Goal: Task Accomplishment & Management: Use online tool/utility

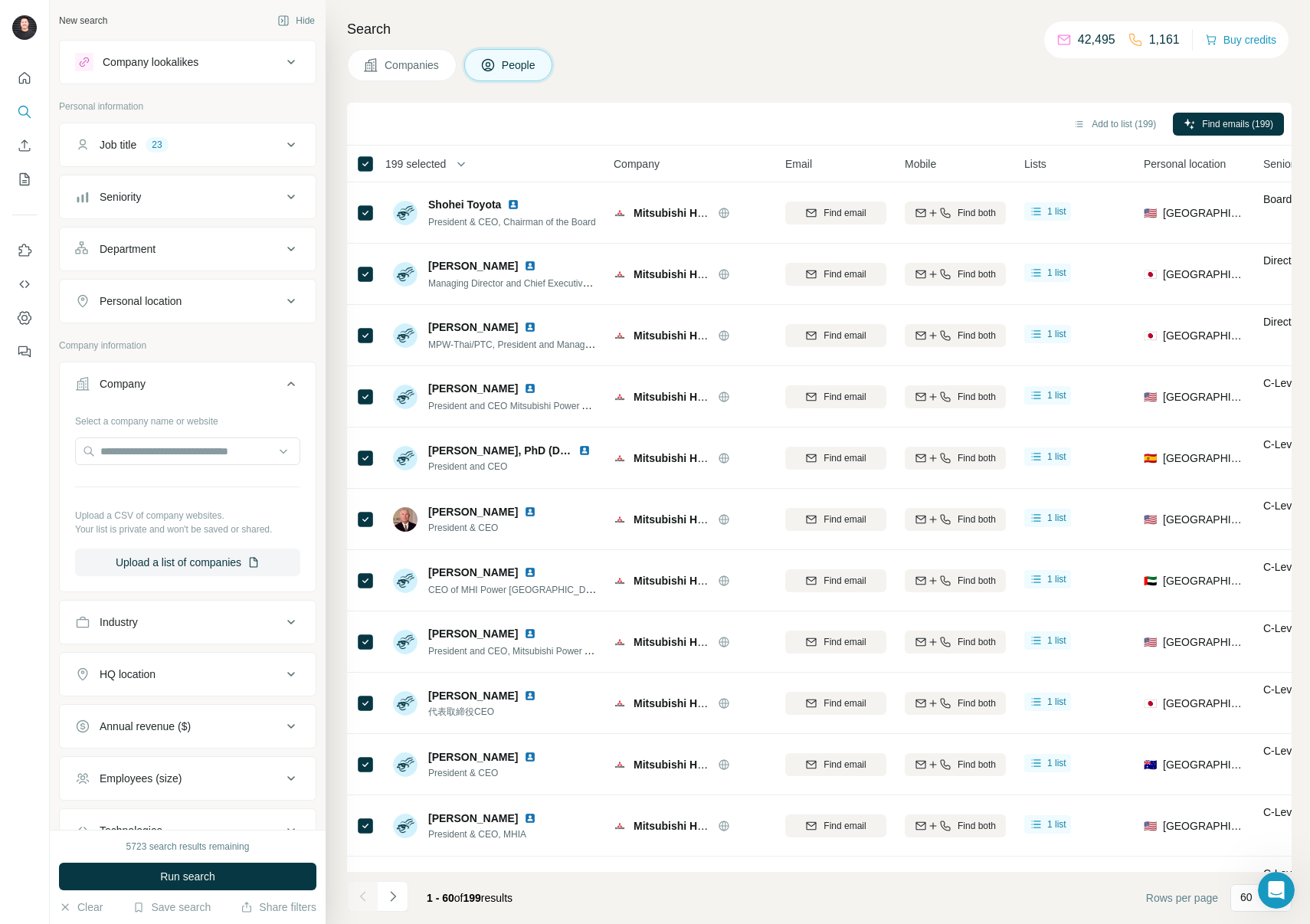
scroll to position [1980, 0]
click at [207, 450] on input "text" at bounding box center [188, 451] width 226 height 27
paste input "**********"
type input "**********"
click at [193, 492] on p "Japan Atomic Energy Agency" at bounding box center [188, 485] width 139 height 15
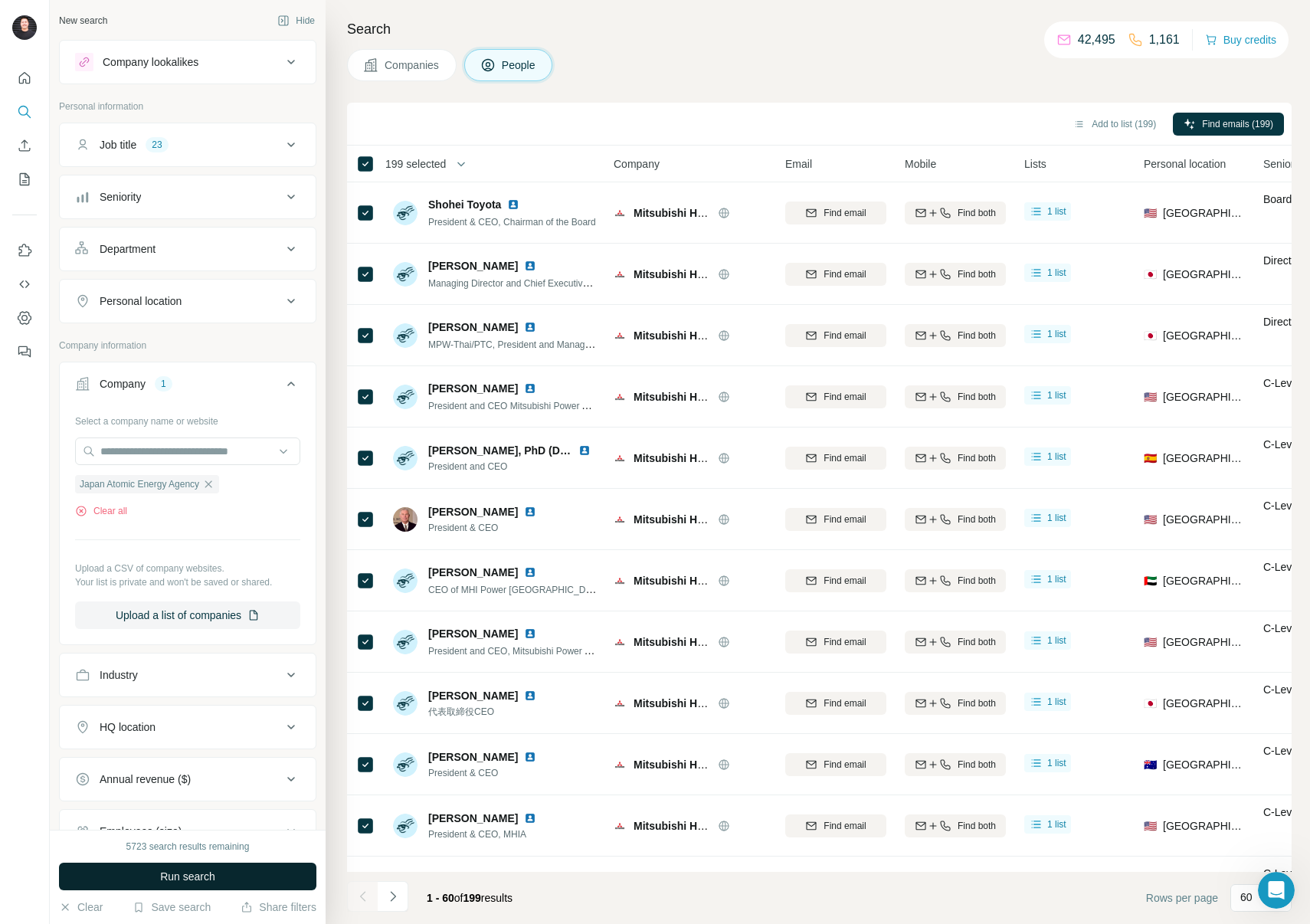
click at [237, 878] on button "Run search" at bounding box center [188, 876] width 258 height 27
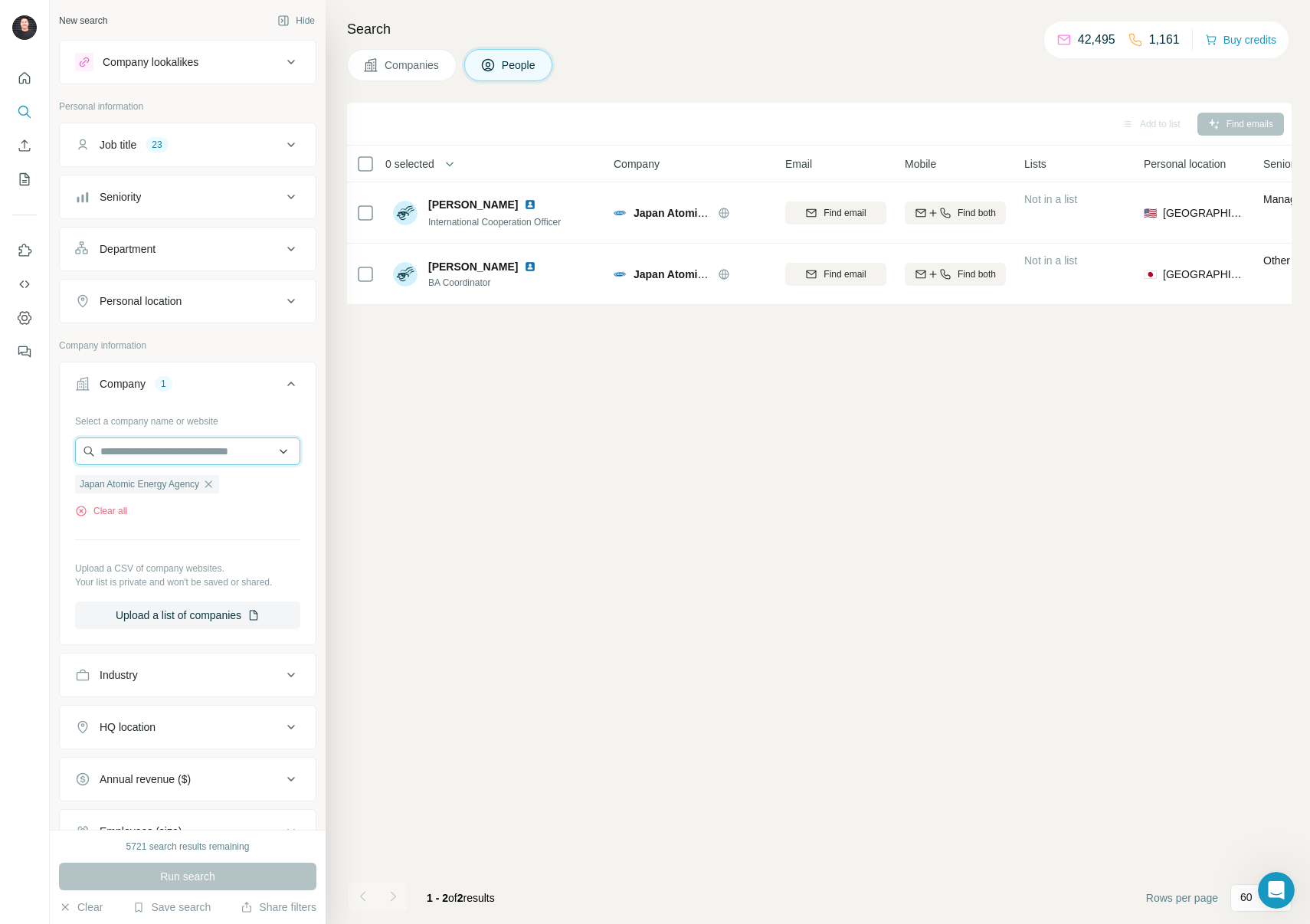
click at [174, 458] on input "text" at bounding box center [188, 451] width 226 height 27
paste input "**********"
type input "**********"
click at [475, 478] on div "Add to list Find emails 0 selected People Company Email Mobile Lists Personal l…" at bounding box center [819, 513] width 945 height 822
click at [1110, 121] on button "Add to list (2)" at bounding box center [1130, 124] width 94 height 23
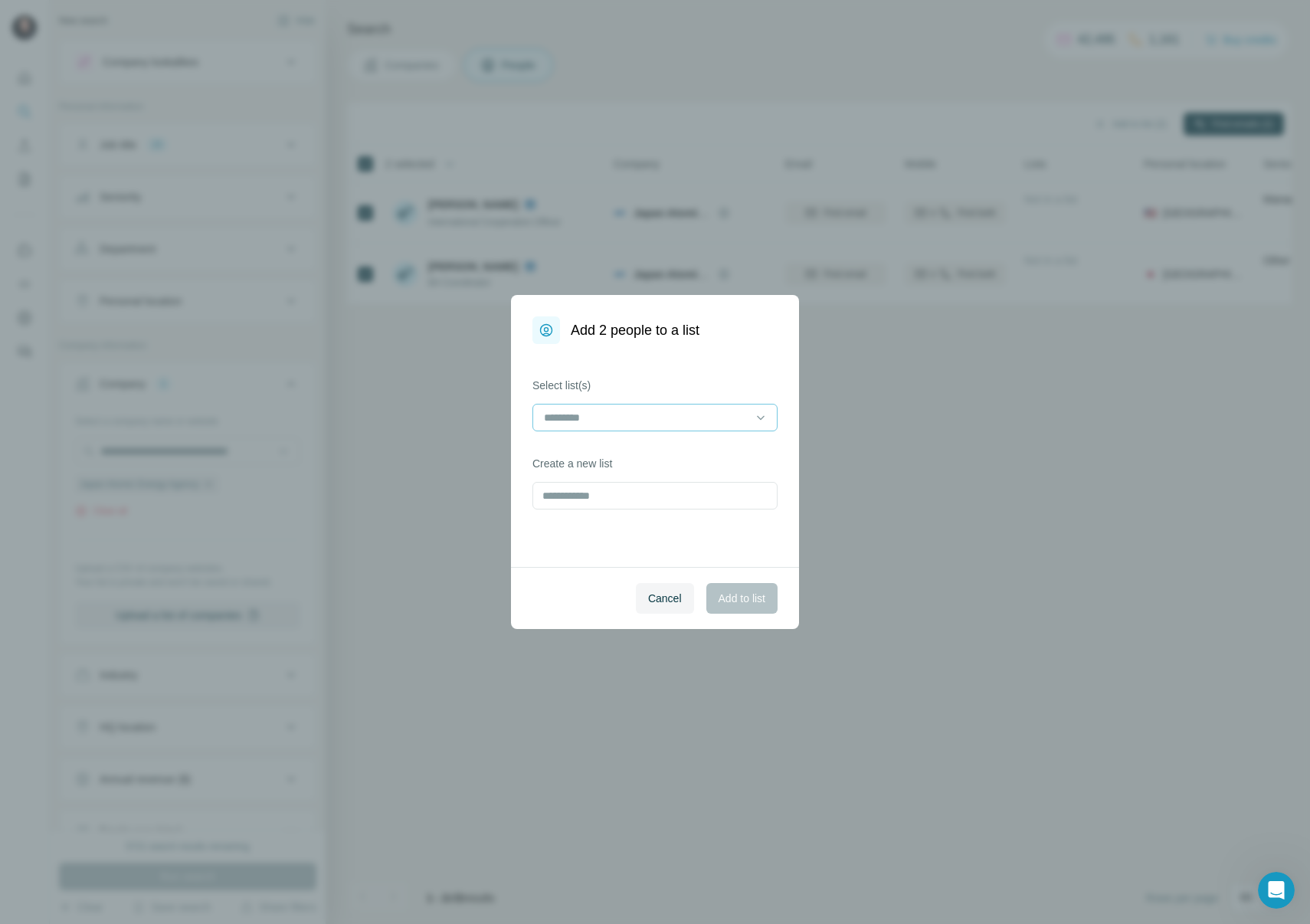
click at [749, 415] on input at bounding box center [646, 418] width 207 height 17
click at [690, 450] on div "Nuclear Campaign Asia" at bounding box center [655, 452] width 219 height 15
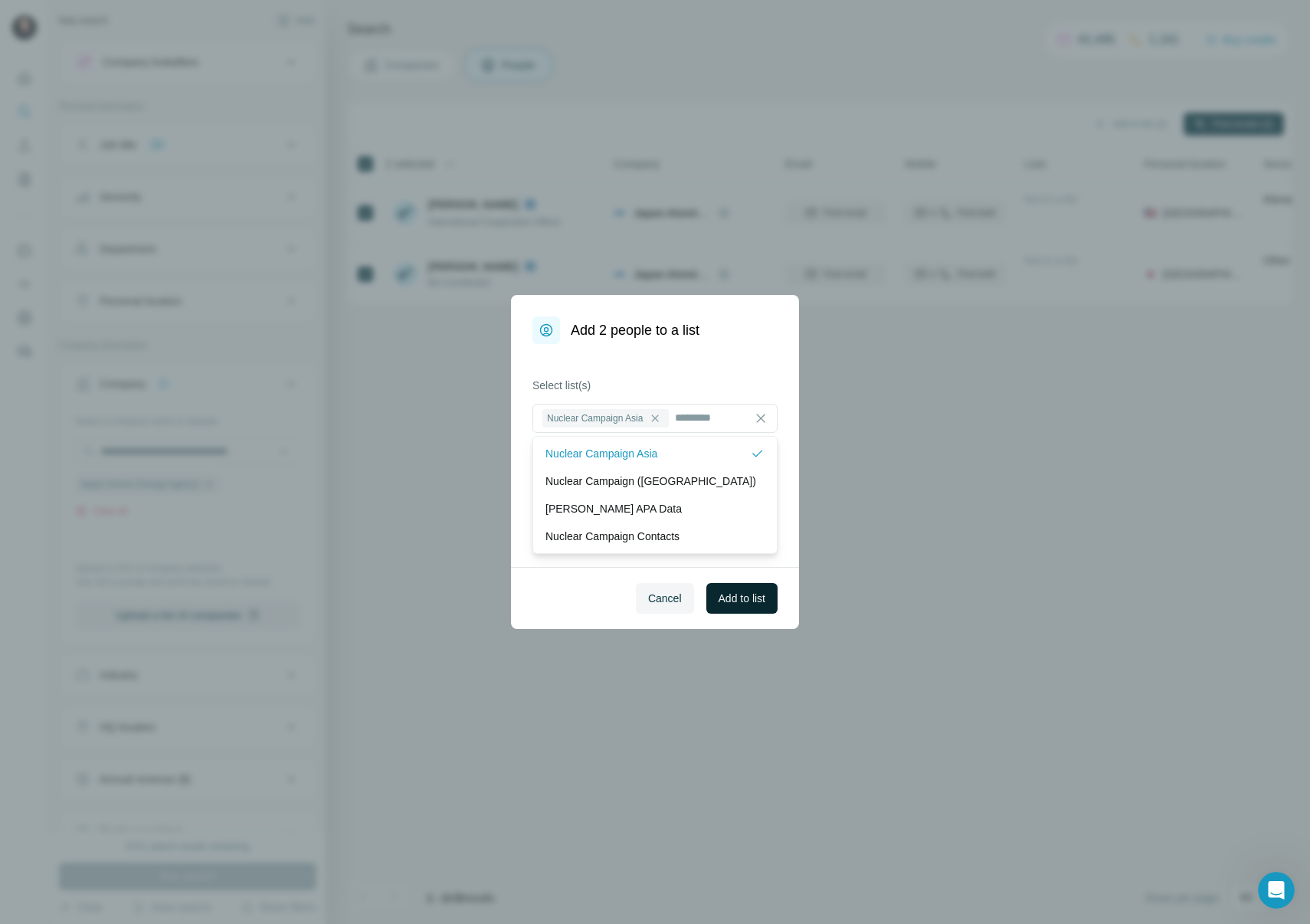
click at [747, 606] on span "Add to list" at bounding box center [741, 598] width 46 height 15
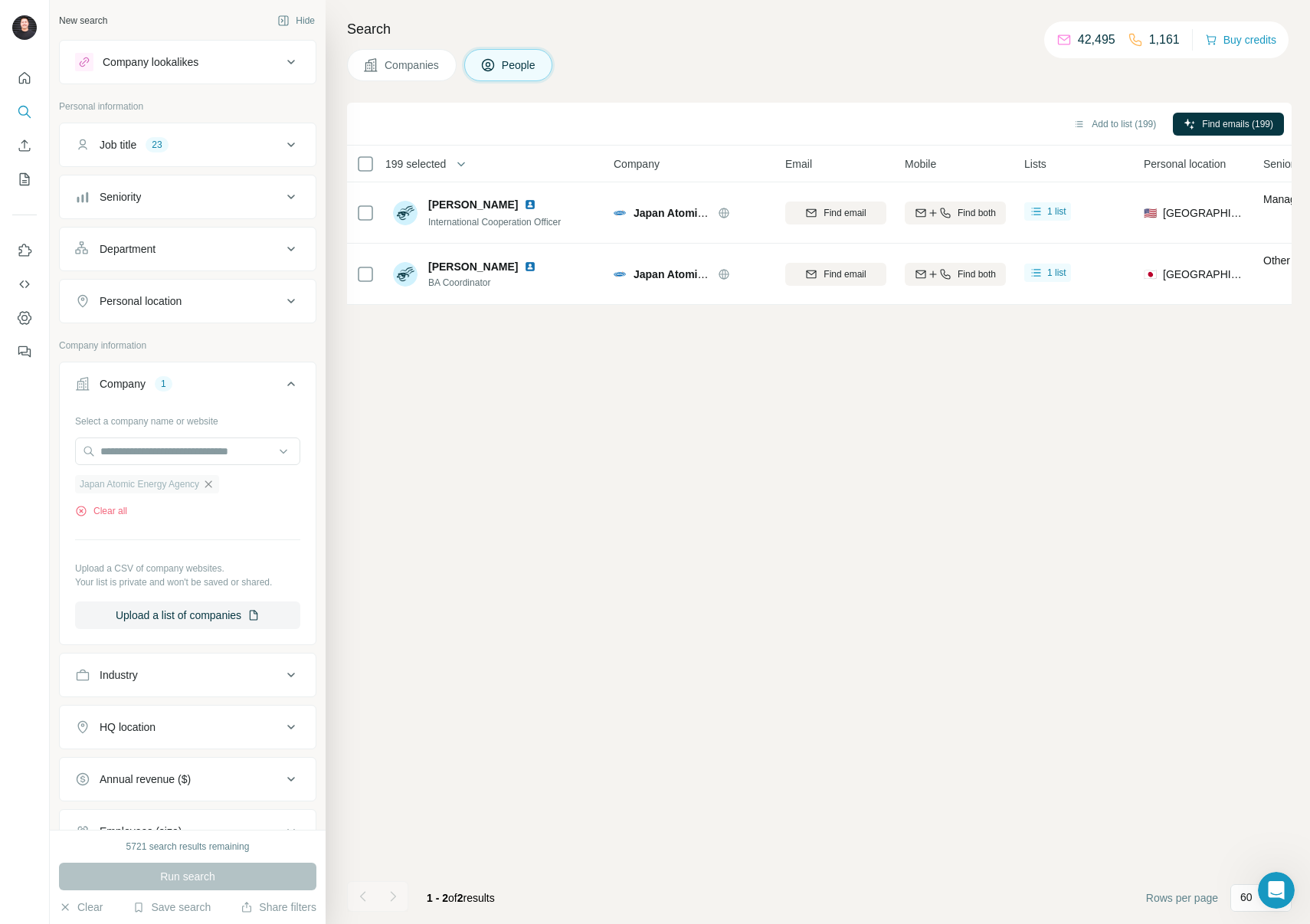
click at [212, 483] on icon "button" at bounding box center [209, 483] width 7 height 7
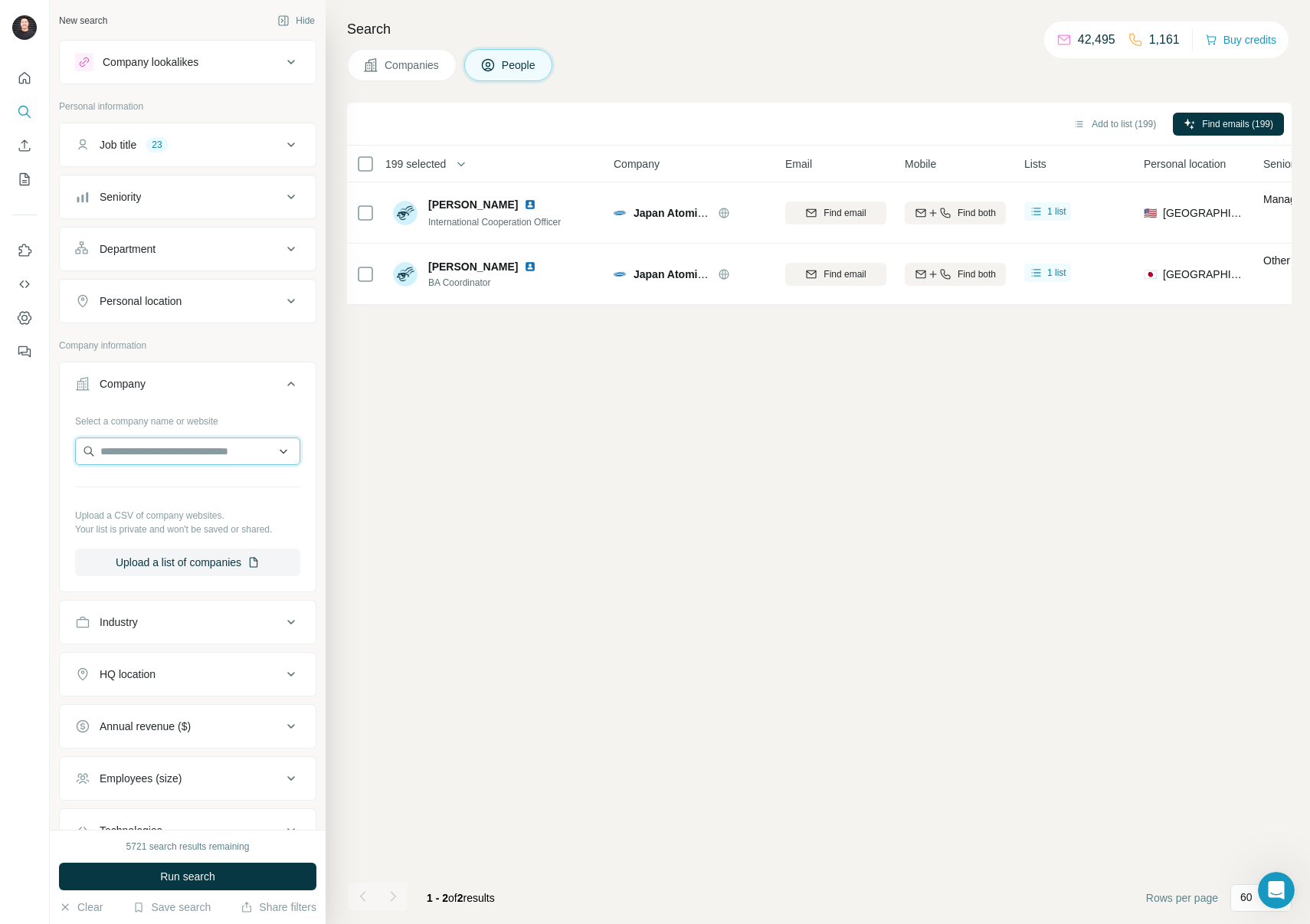
click at [173, 462] on input "text" at bounding box center [188, 451] width 226 height 27
paste input "**********"
drag, startPoint x: 193, startPoint y: 449, endPoint x: 35, endPoint y: 448, distance: 158.0
click at [35, 448] on div "**********" at bounding box center [655, 462] width 1310 height 924
paste input "**********"
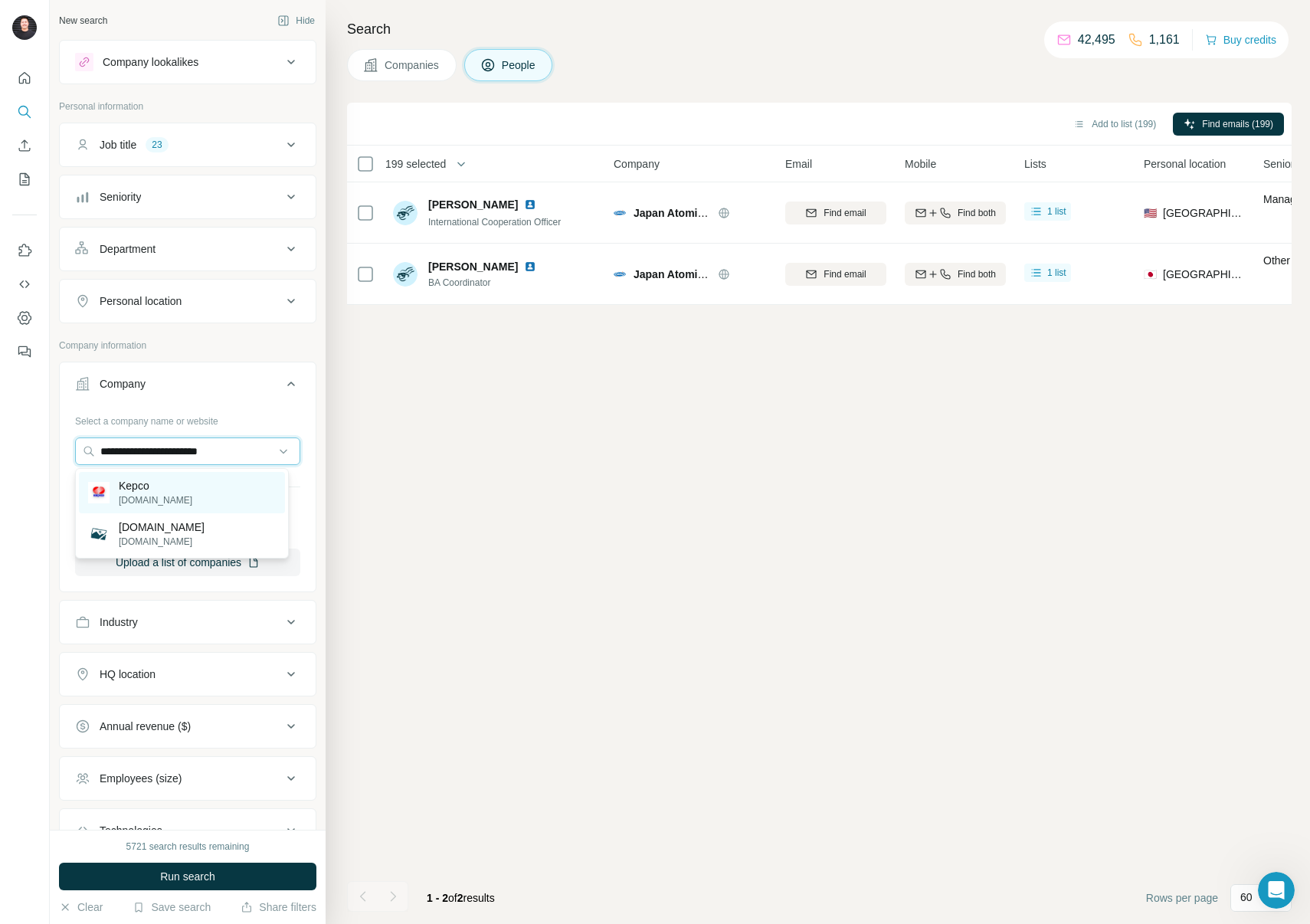
type input "**********"
click at [174, 492] on div "Kepco [DOMAIN_NAME]" at bounding box center [181, 493] width 206 height 42
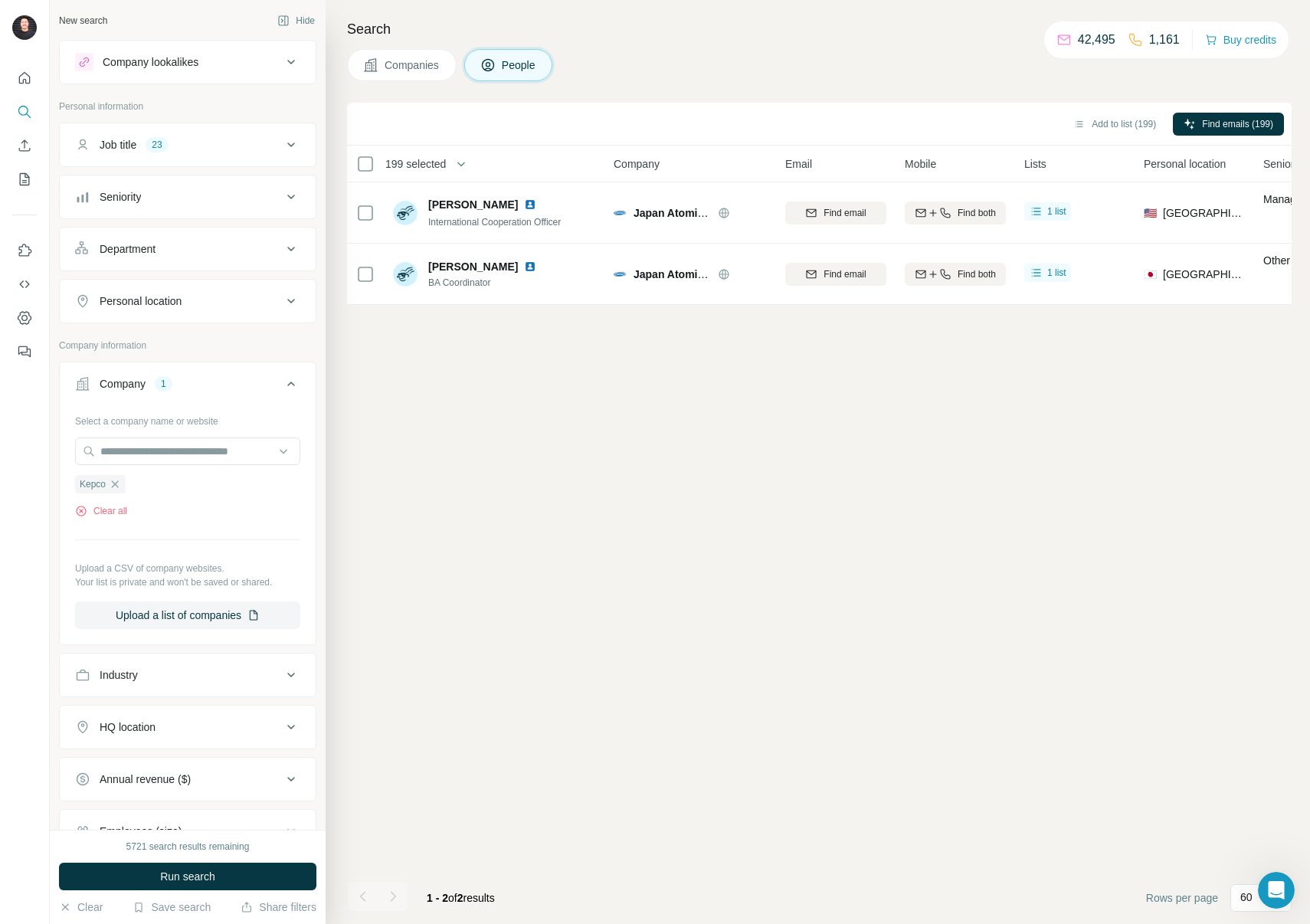
click at [506, 512] on div "Add to list (199) Find emails (199) 199 selected People Company Email Mobile Li…" at bounding box center [819, 513] width 945 height 822
click at [245, 874] on button "Run search" at bounding box center [188, 876] width 258 height 27
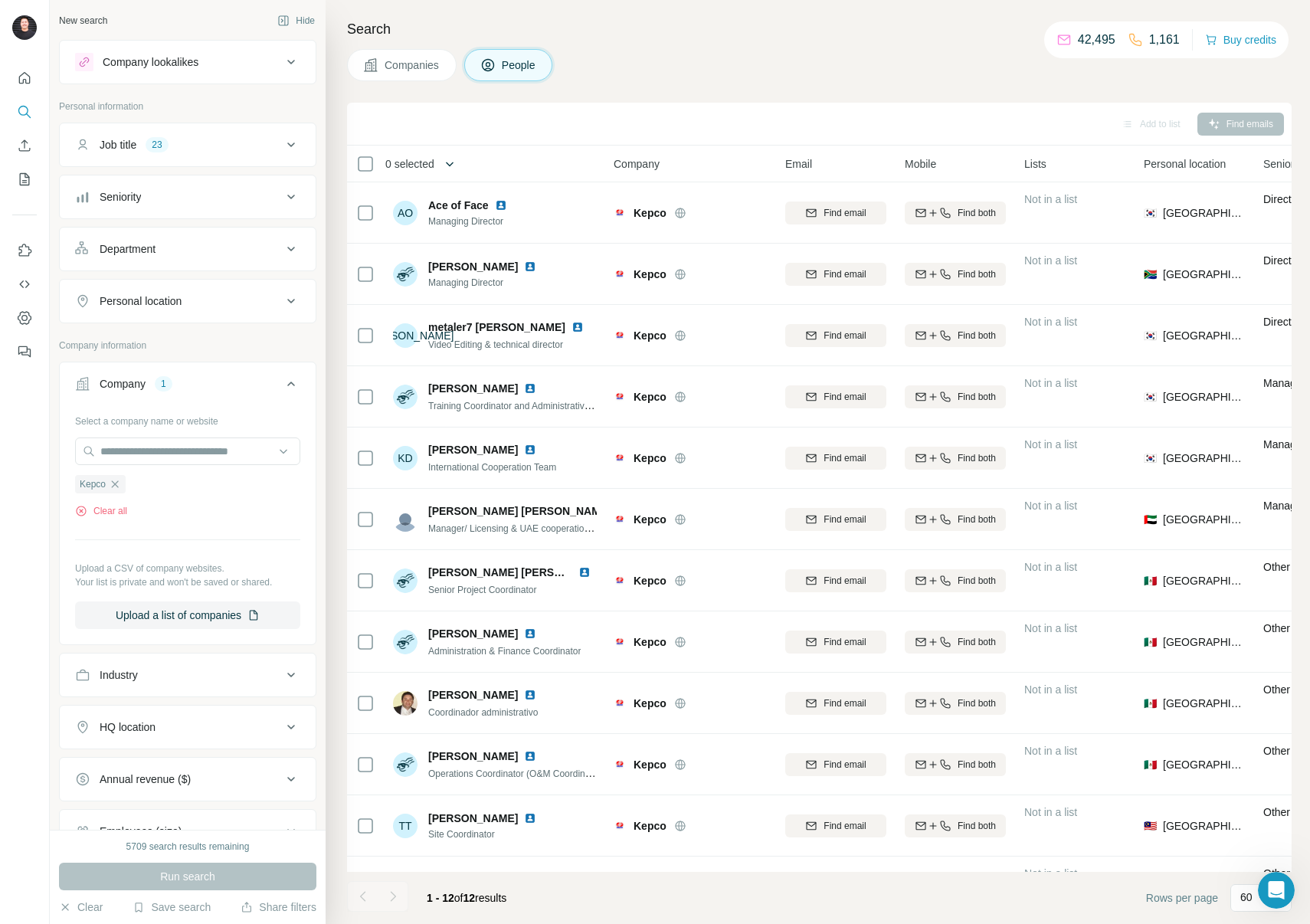
click at [453, 159] on icon "button" at bounding box center [449, 164] width 15 height 15
click at [1134, 122] on button "Add to list (12)" at bounding box center [1123, 124] width 99 height 23
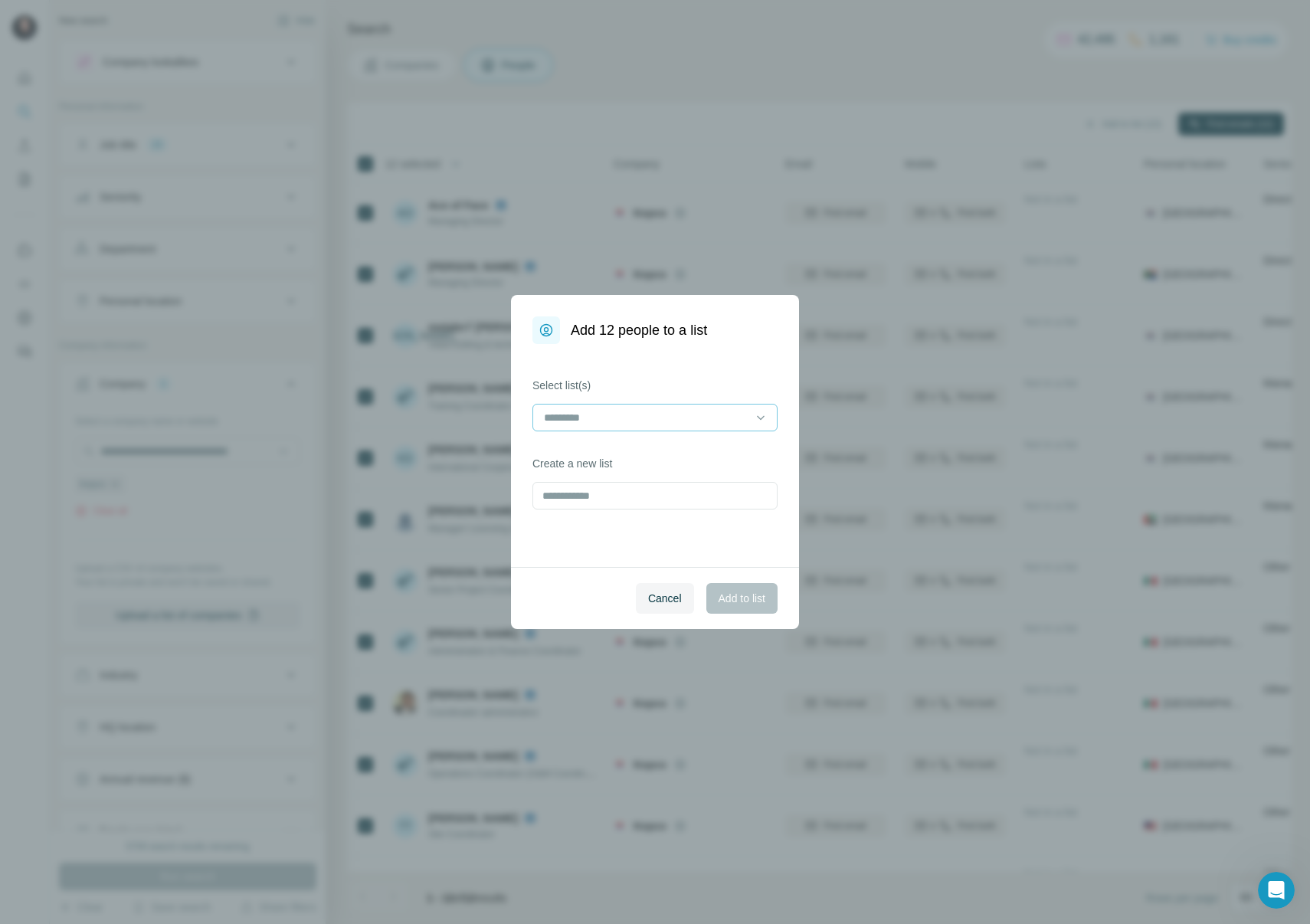
click at [678, 414] on input at bounding box center [646, 418] width 207 height 17
click at [658, 444] on p "Nuclear Campaign Asia" at bounding box center [602, 452] width 112 height 15
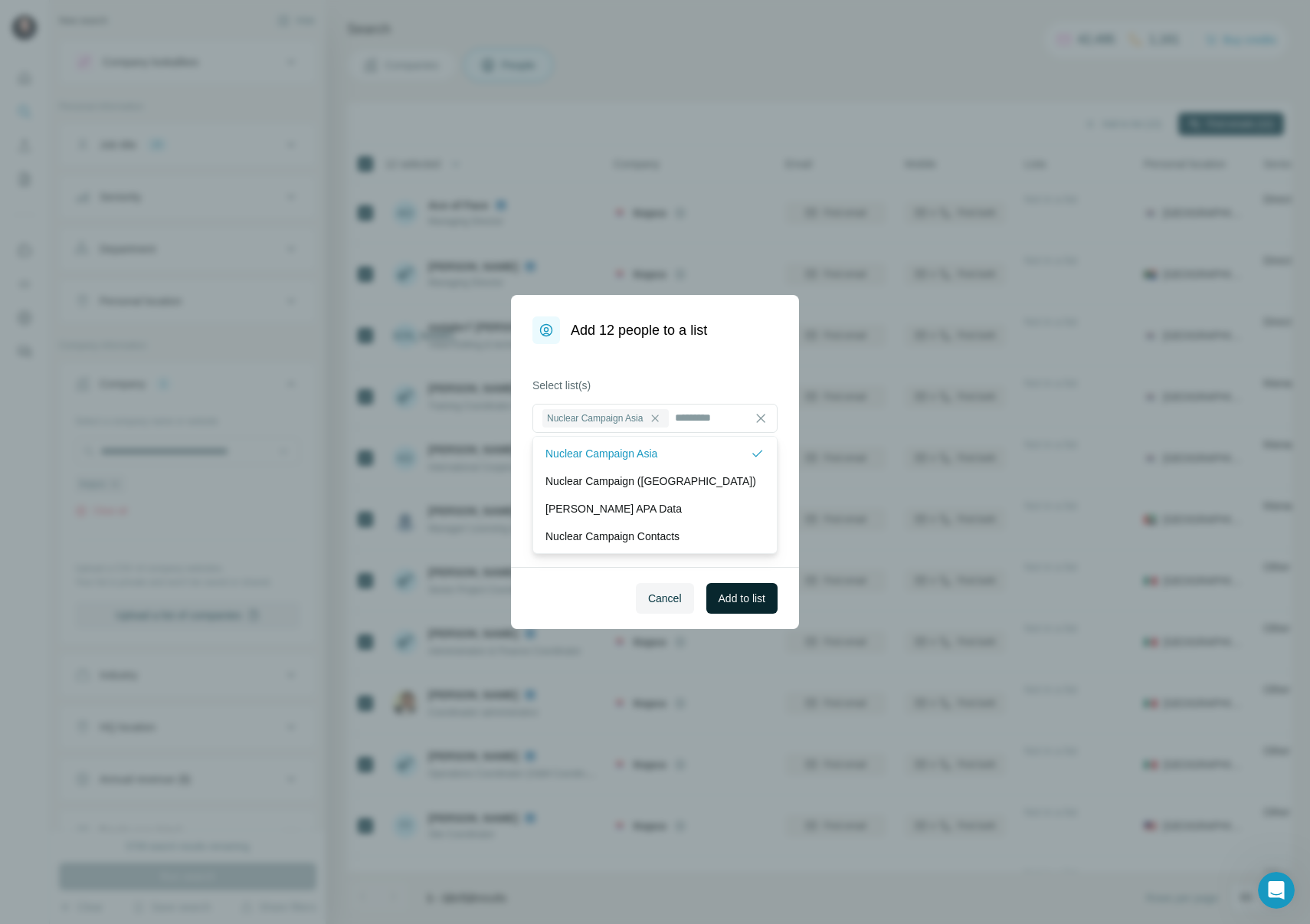
click at [730, 598] on span "Add to list" at bounding box center [741, 598] width 46 height 15
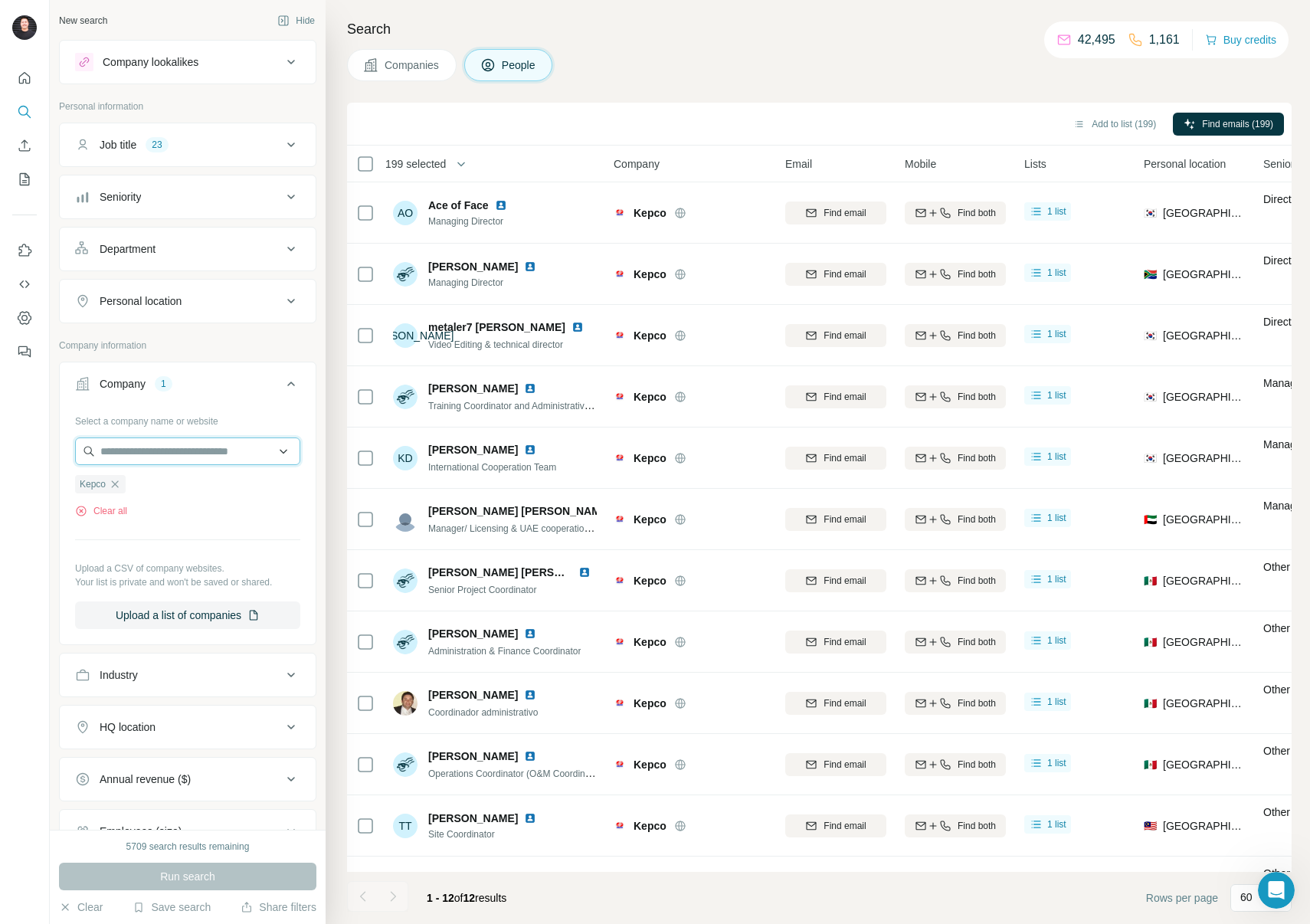
click at [156, 450] on input "text" at bounding box center [188, 451] width 226 height 27
click at [182, 527] on div "Select a company name or website Kepco Clear all Upload a CSV of company websit…" at bounding box center [188, 518] width 226 height 221
click at [122, 483] on div "Kepco" at bounding box center [100, 483] width 50 height 18
click at [116, 482] on icon "button" at bounding box center [115, 483] width 12 height 12
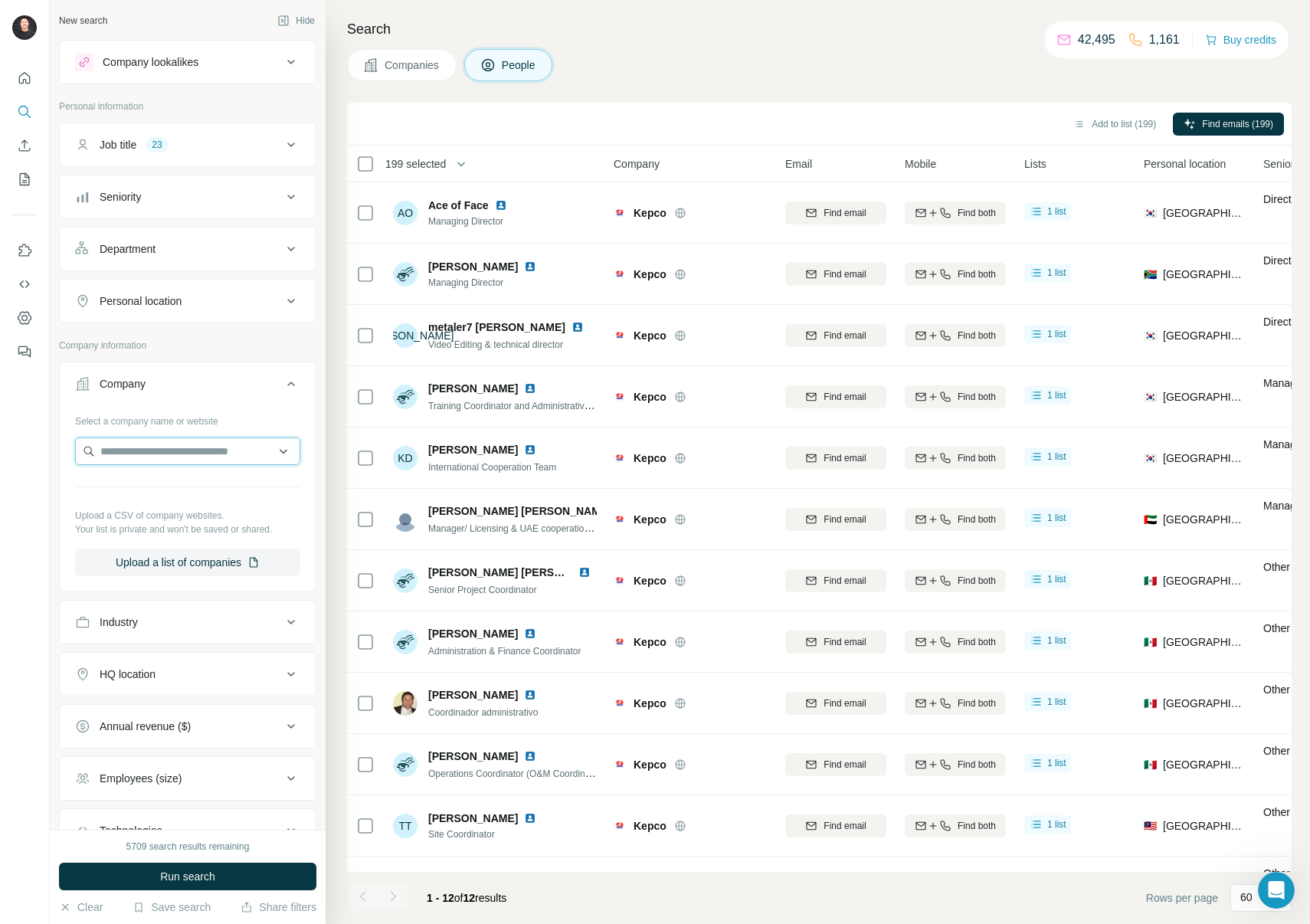
click at [125, 455] on input "text" at bounding box center [188, 451] width 226 height 27
paste input "**********"
type input "**********"
click at [144, 486] on p "Tokyo Electric Power" at bounding box center [168, 485] width 100 height 15
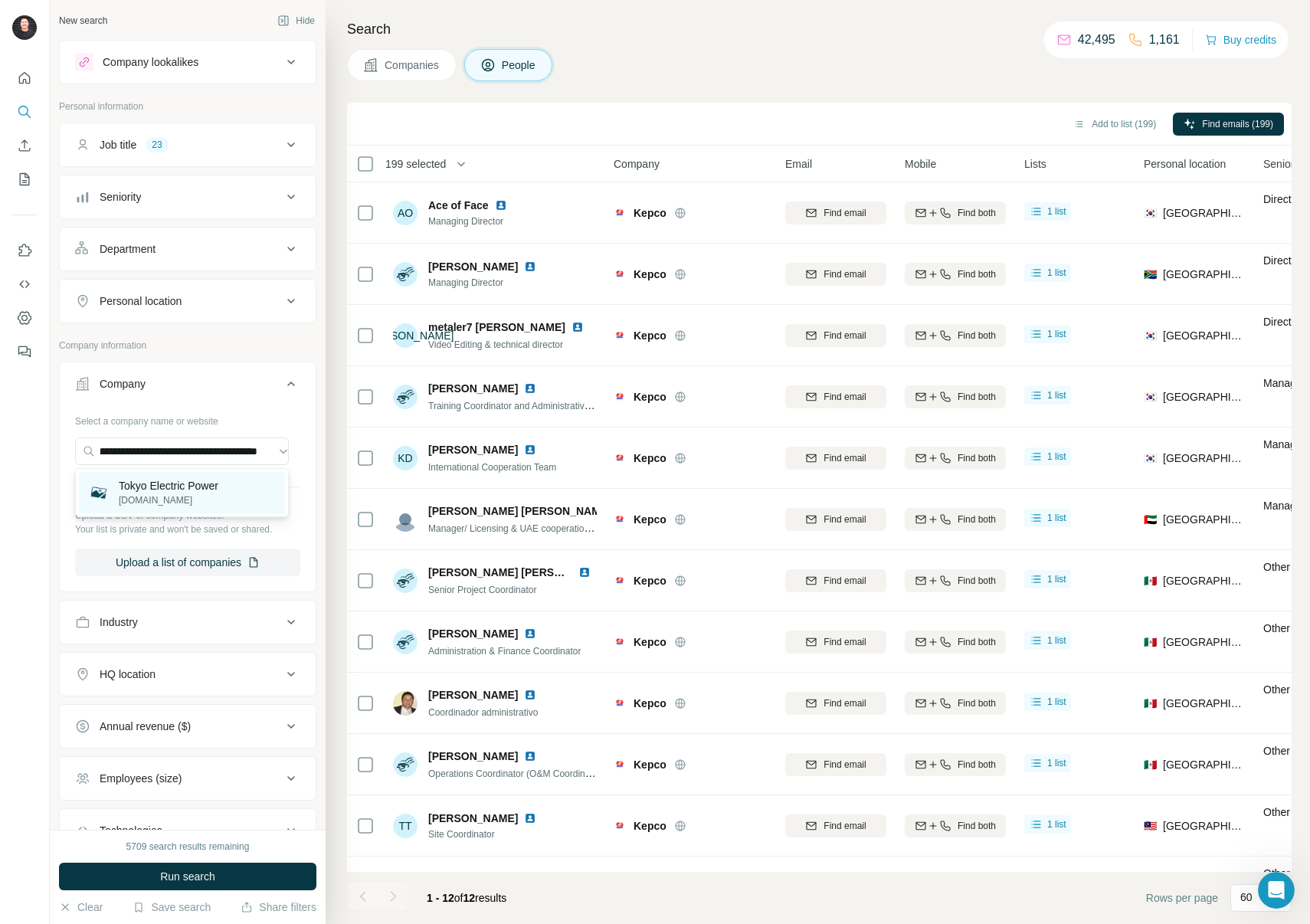
scroll to position [0, 0]
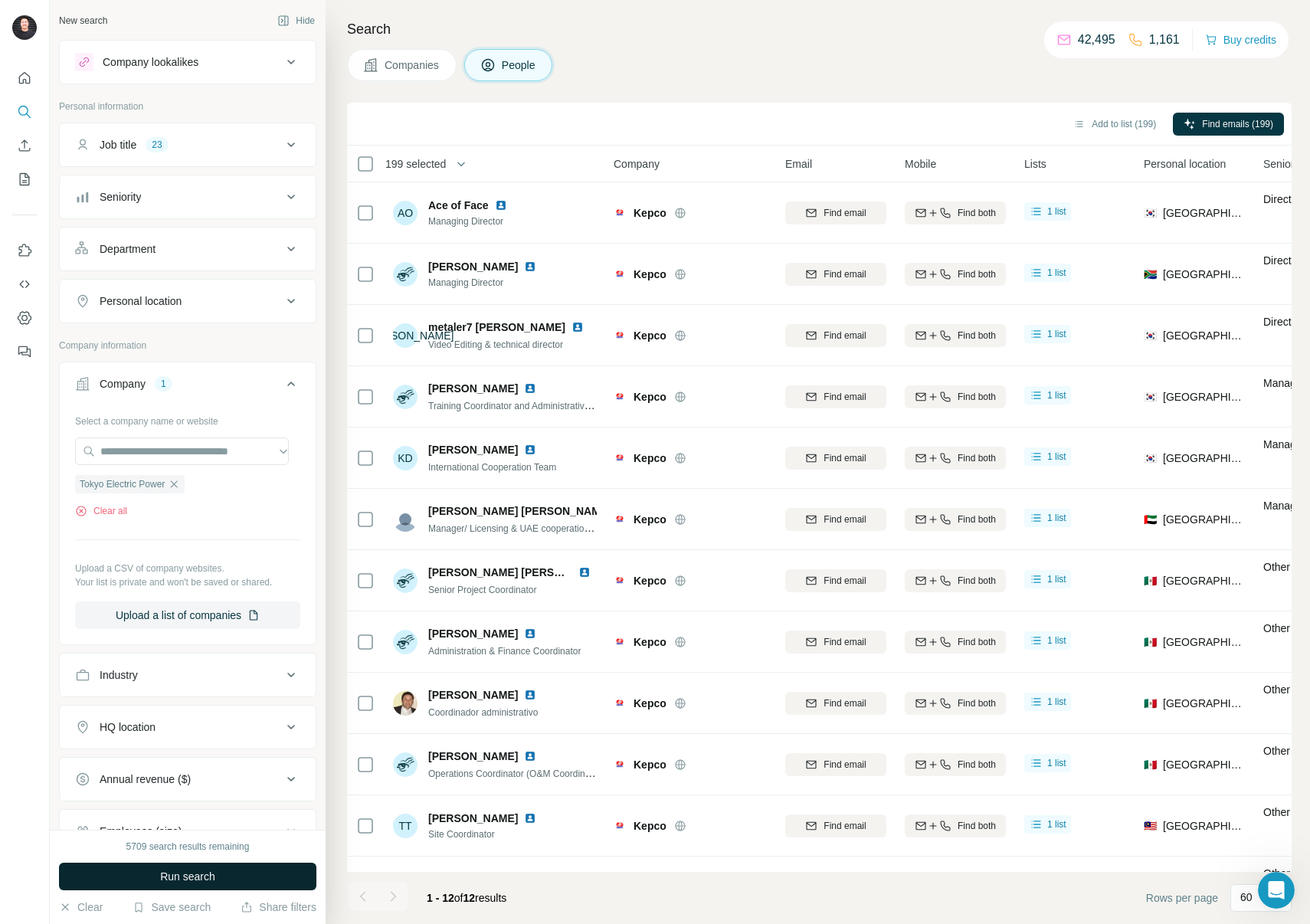
click at [198, 878] on span "Run search" at bounding box center [188, 877] width 55 height 15
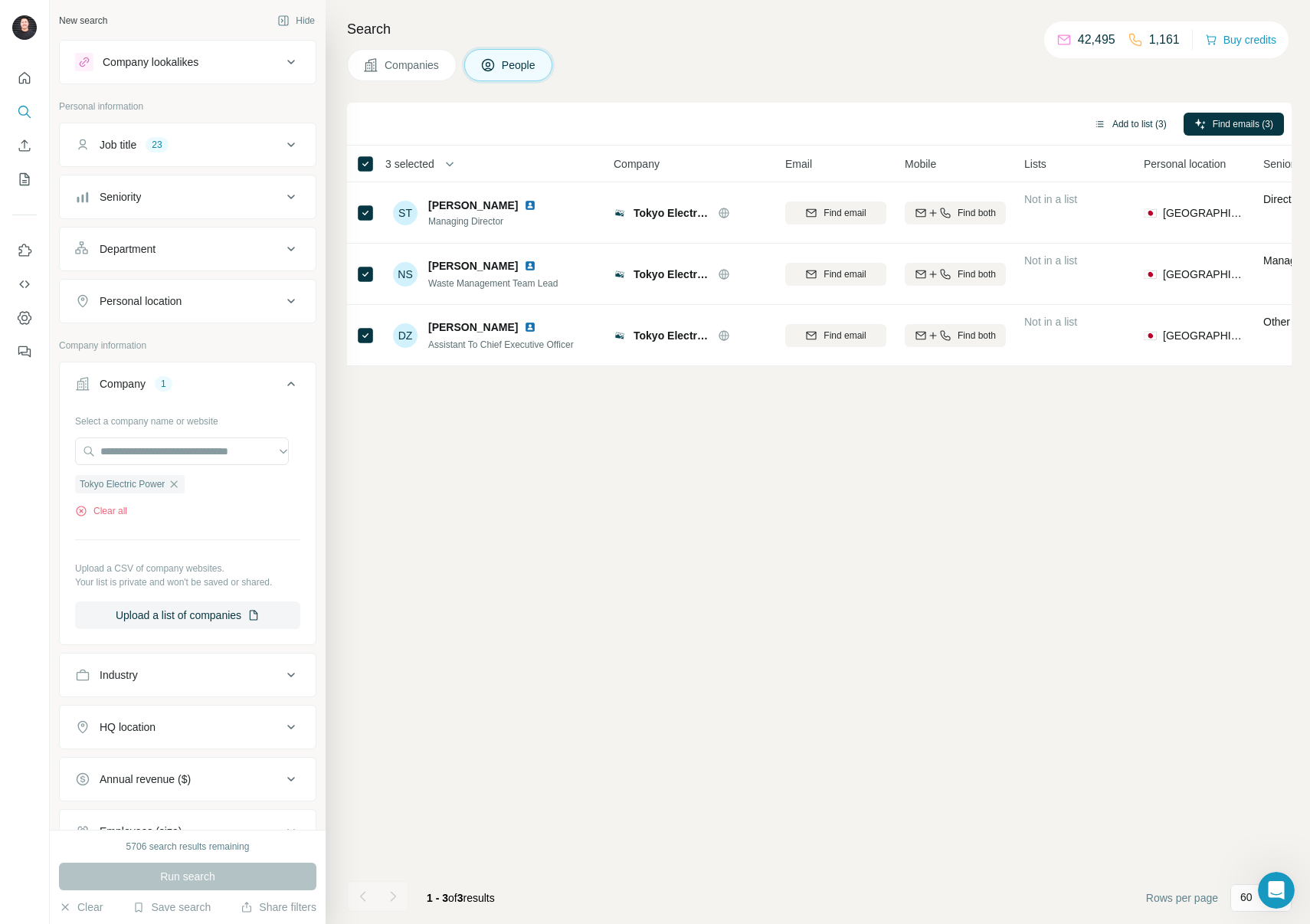
click at [1142, 129] on button "Add to list (3)" at bounding box center [1130, 124] width 94 height 23
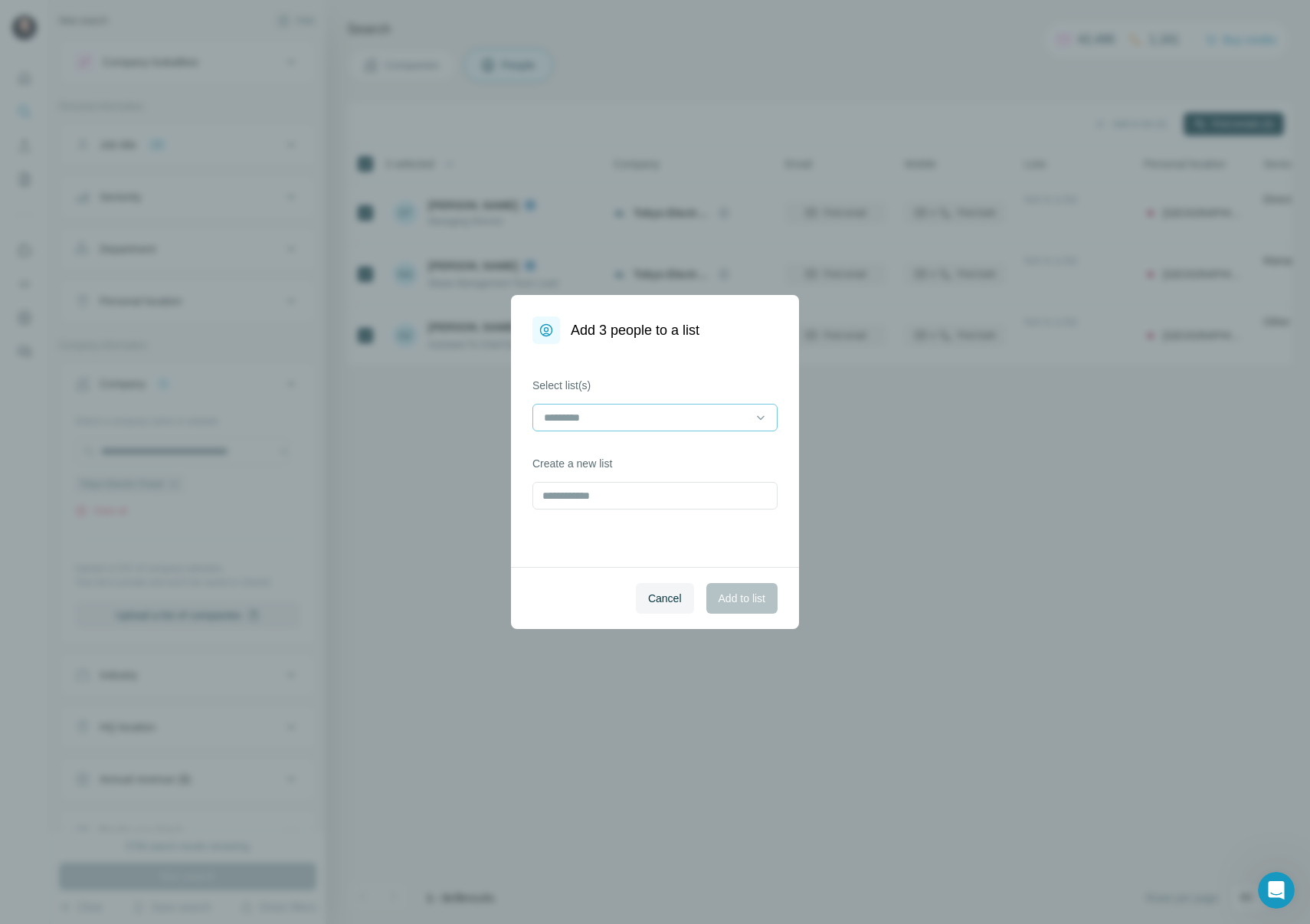
click at [570, 426] on div at bounding box center [646, 417] width 207 height 26
click at [645, 453] on p "Nuclear Campaign Asia" at bounding box center [602, 452] width 112 height 15
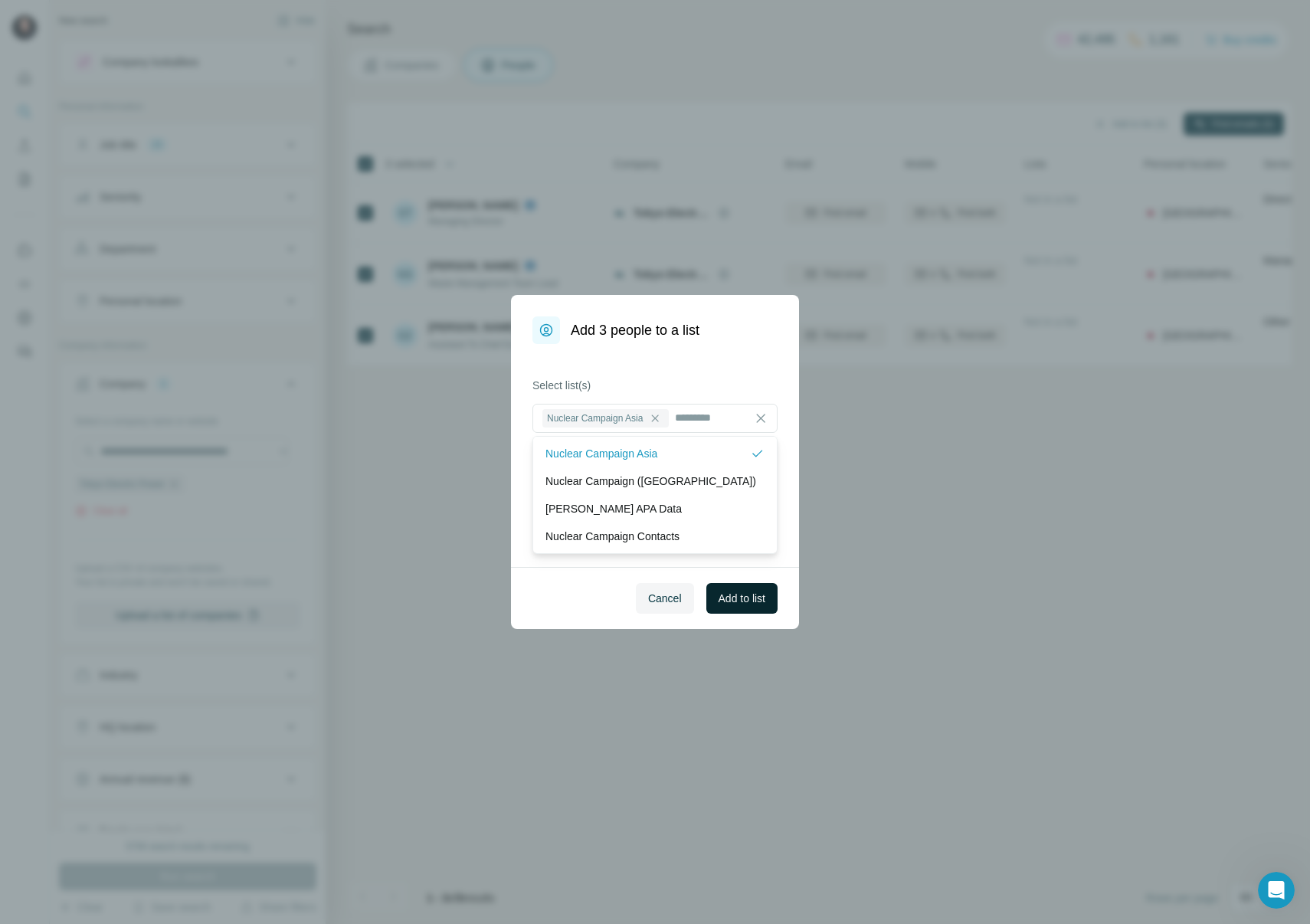
click at [742, 599] on span "Add to list" at bounding box center [741, 598] width 46 height 15
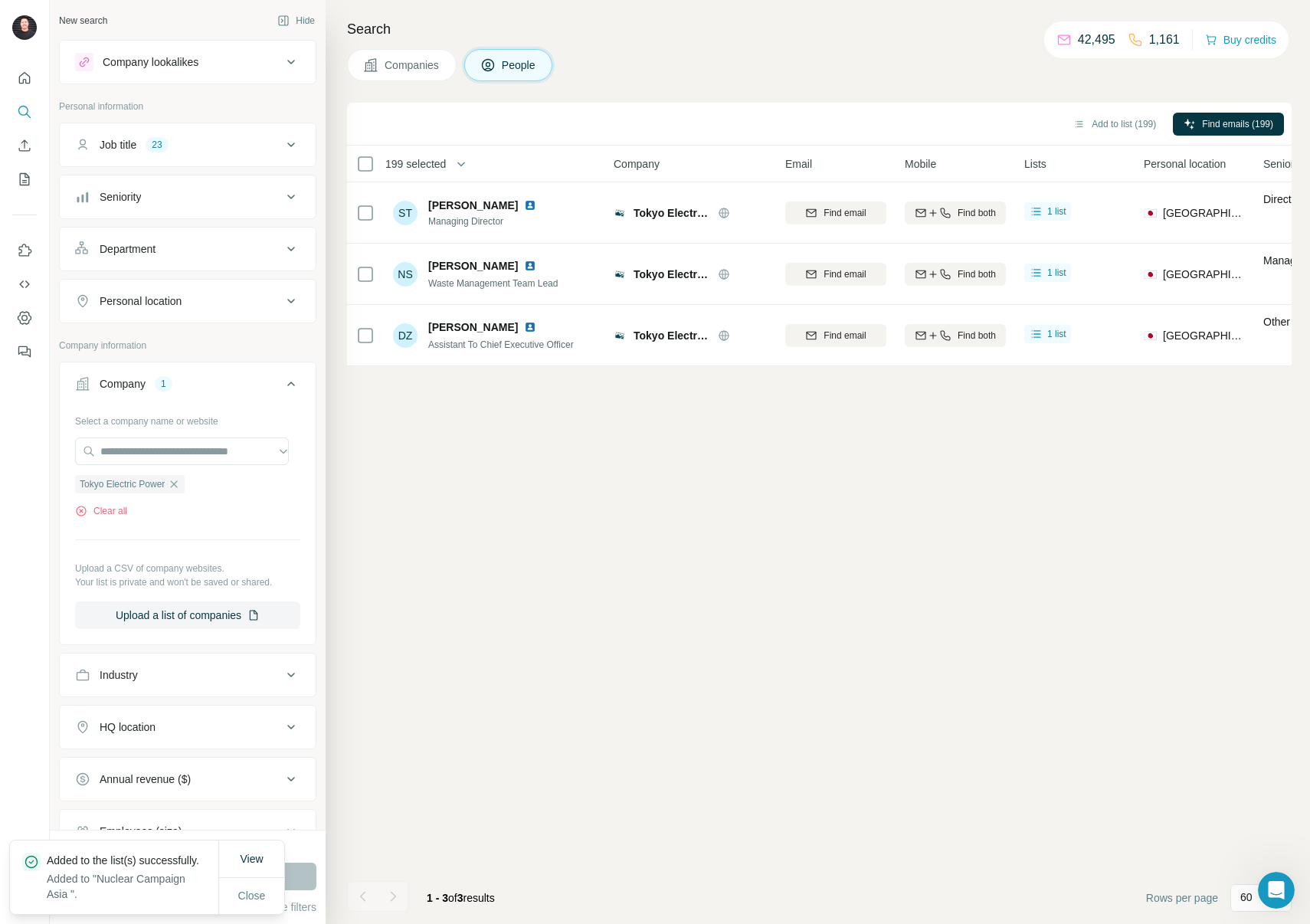
click at [742, 594] on div "Add to list (199) Find emails (199) 199 selected People Company Email Mobile Li…" at bounding box center [819, 513] width 945 height 822
click at [25, 187] on button "My lists" at bounding box center [25, 179] width 25 height 27
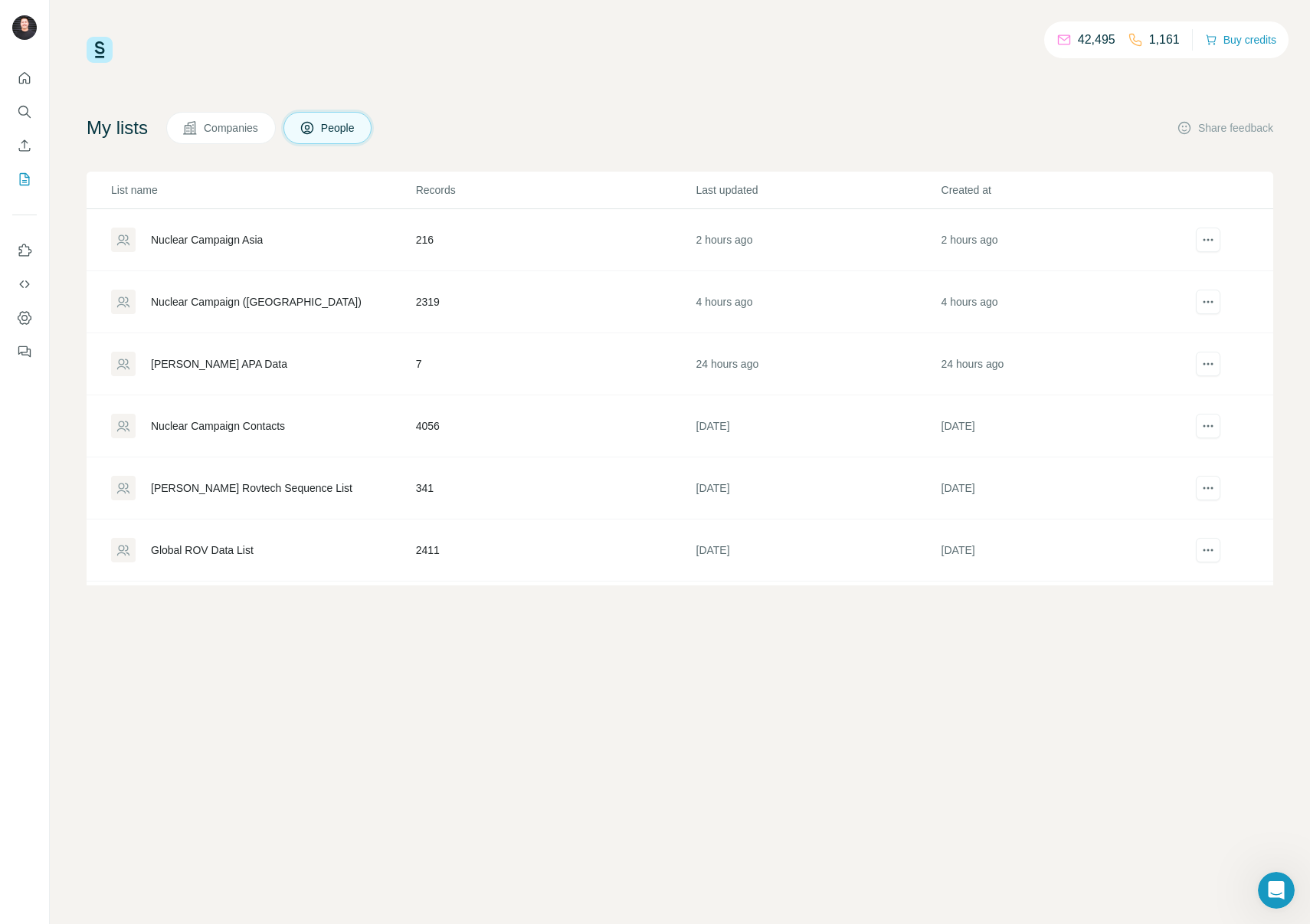
click at [242, 423] on div "Nuclear Campaign Contacts" at bounding box center [217, 426] width 134 height 15
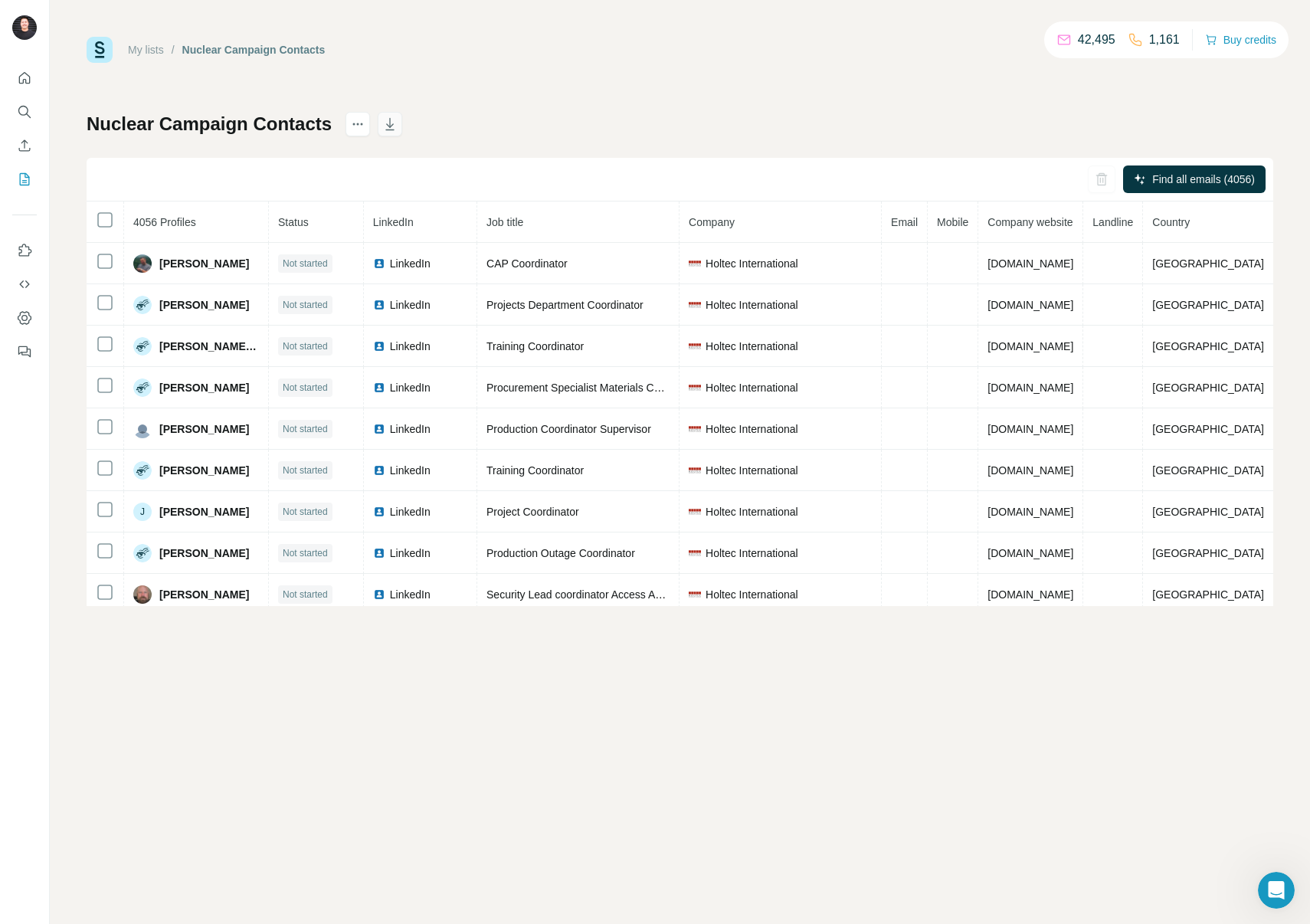
click at [397, 127] on icon "button" at bounding box center [390, 124] width 15 height 15
click at [146, 48] on link "My lists" at bounding box center [146, 49] width 36 height 12
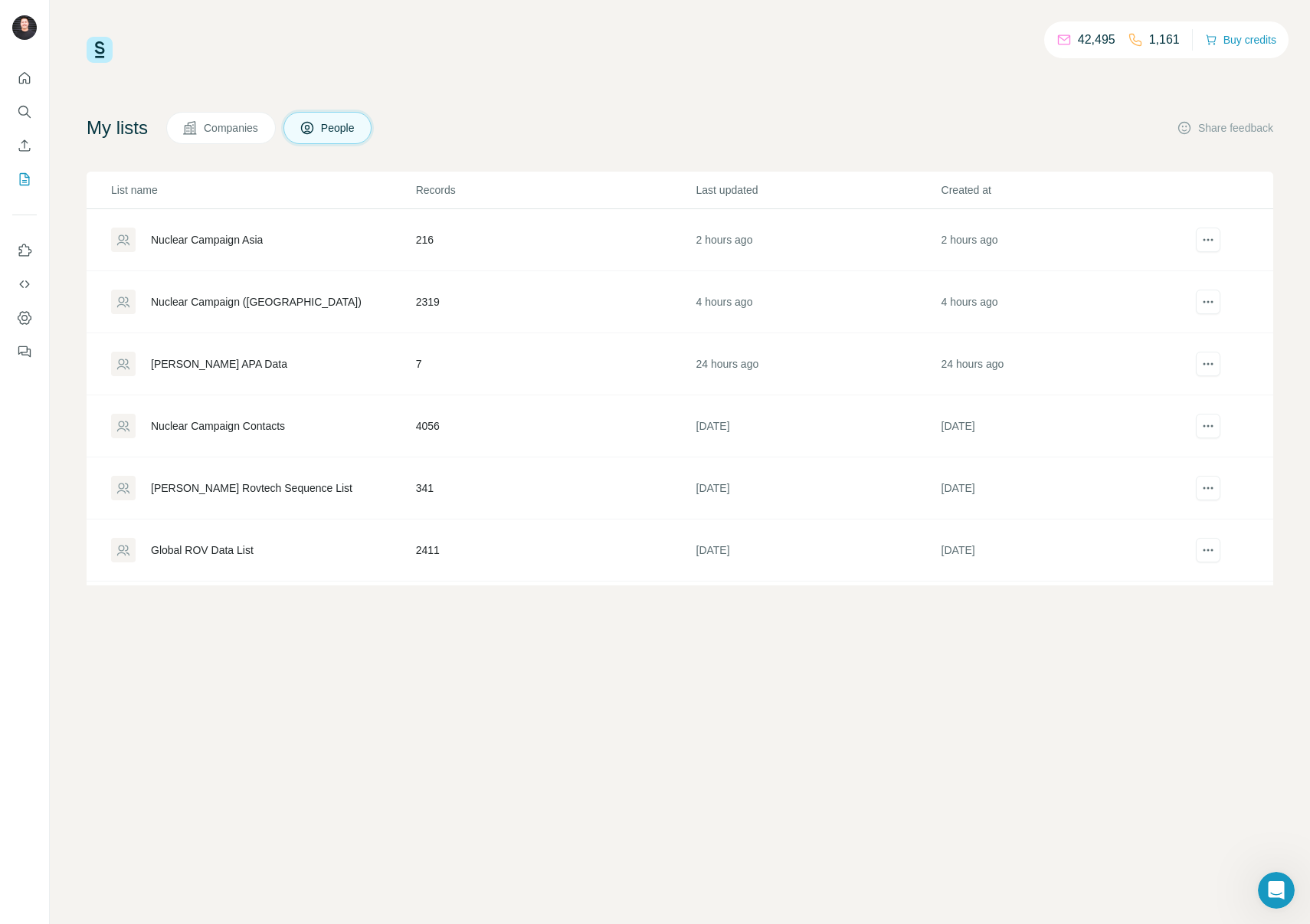
click at [286, 302] on div "Nuclear Campaign ([GEOGRAPHIC_DATA])" at bounding box center [256, 301] width 210 height 15
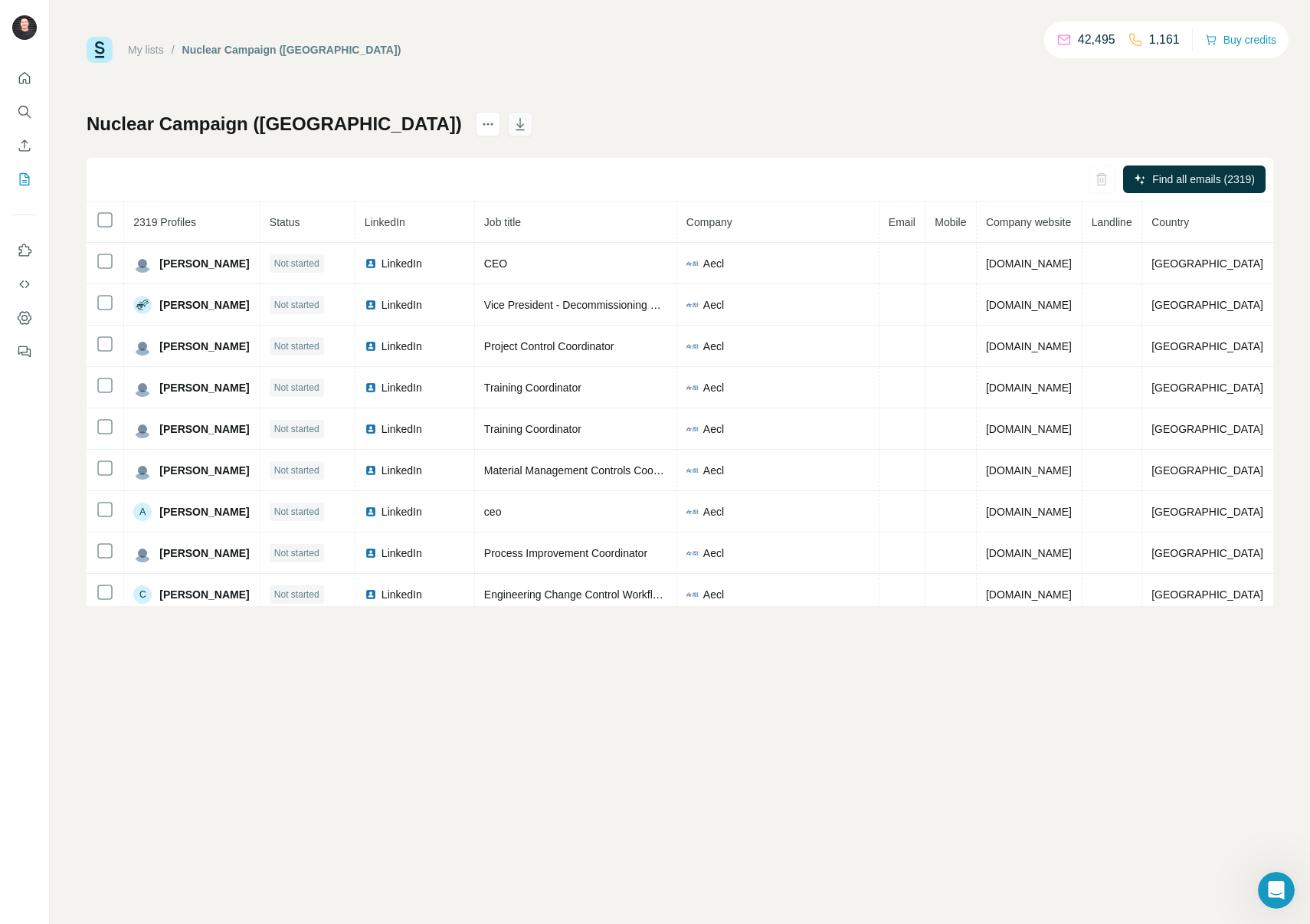
click at [517, 123] on icon "button" at bounding box center [520, 125] width 8 height 5
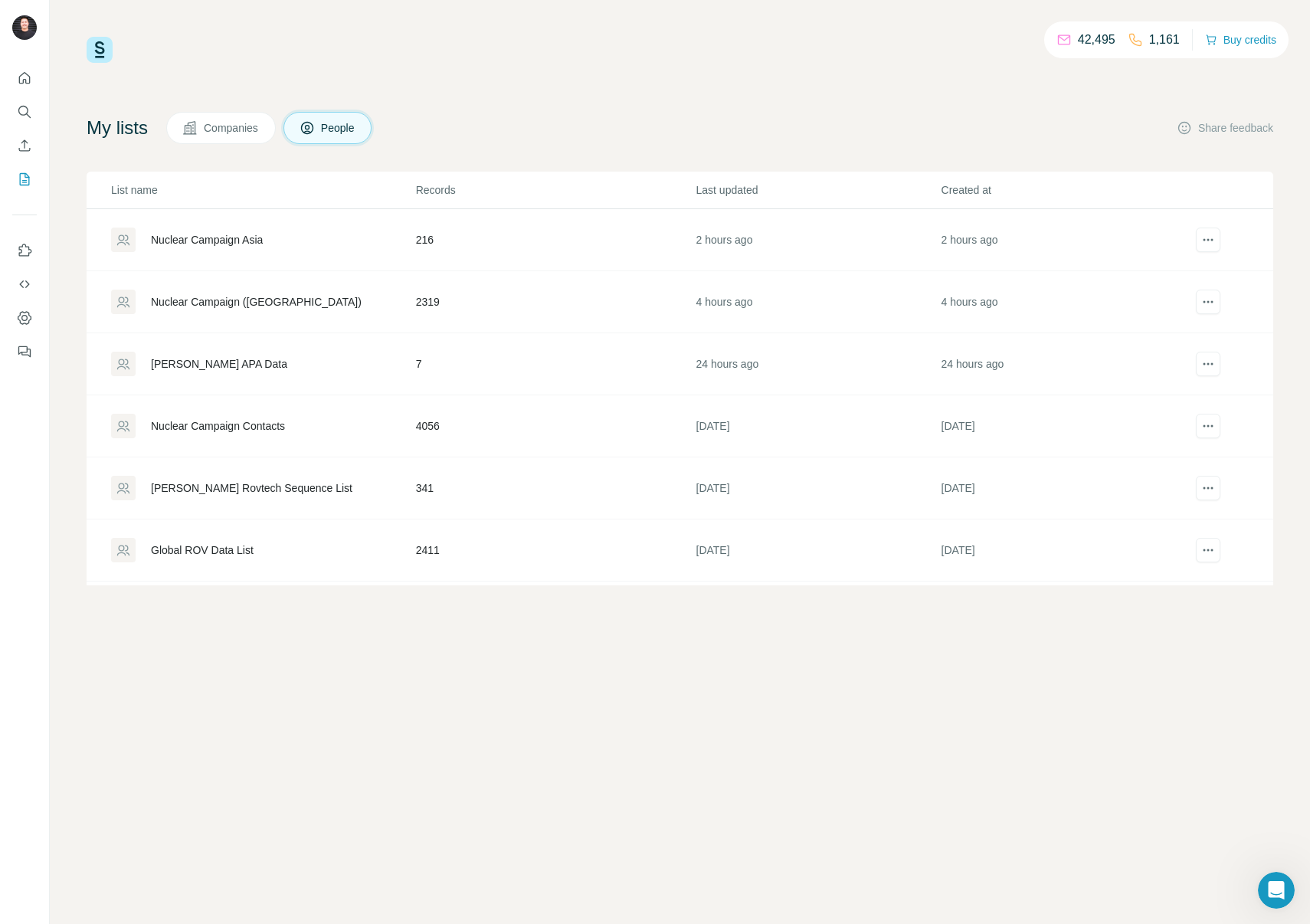
click at [281, 430] on div "Nuclear Campaign Contacts" at bounding box center [217, 426] width 134 height 15
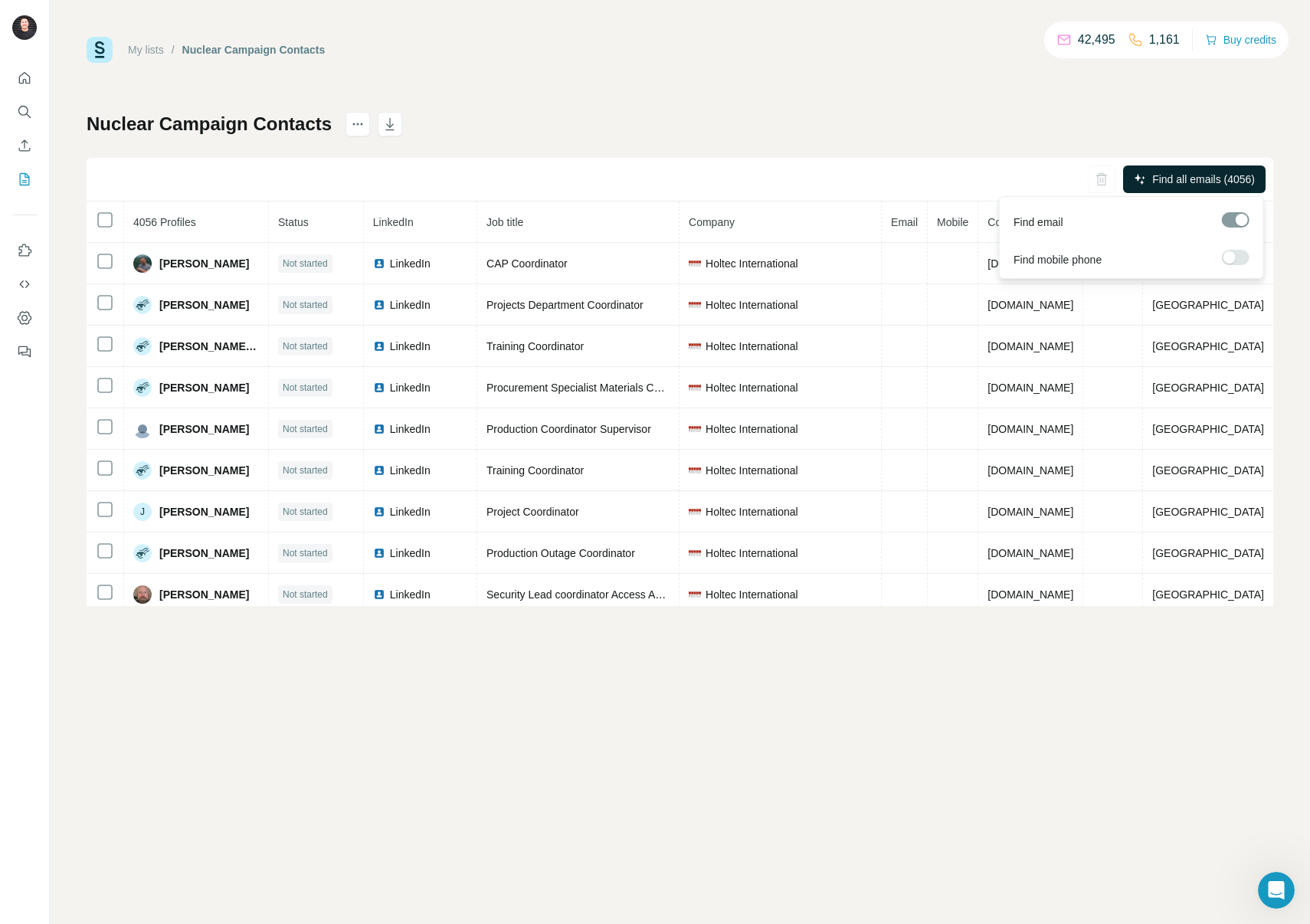
click at [1172, 186] on span "Find all emails (4056)" at bounding box center [1204, 179] width 102 height 15
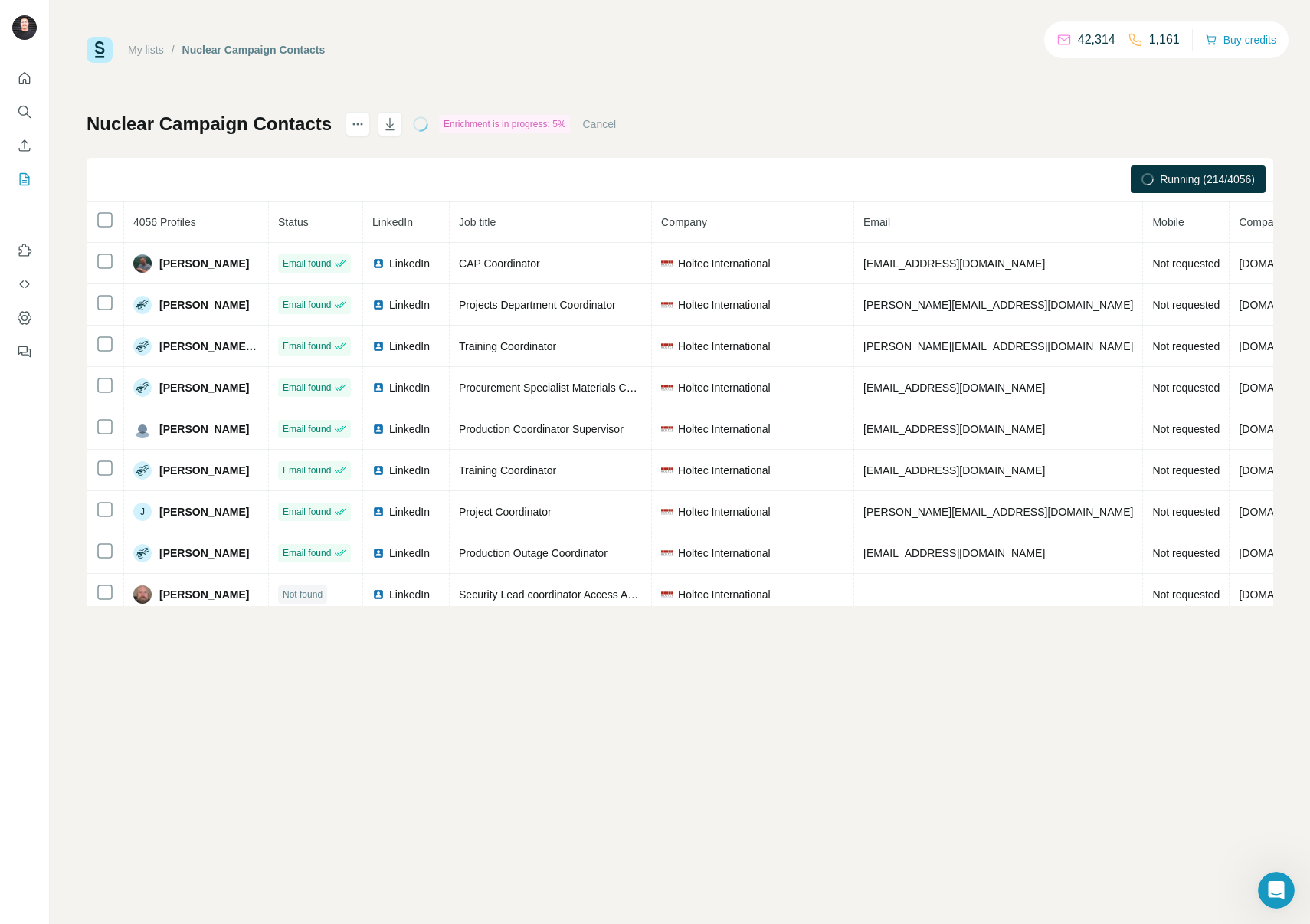
click at [251, 74] on div "My lists / Nuclear Campaign Contacts 42,314 1,161 Buy credits Nuclear Campaign …" at bounding box center [680, 321] width 1187 height 570
click at [145, 49] on link "My lists" at bounding box center [146, 49] width 36 height 12
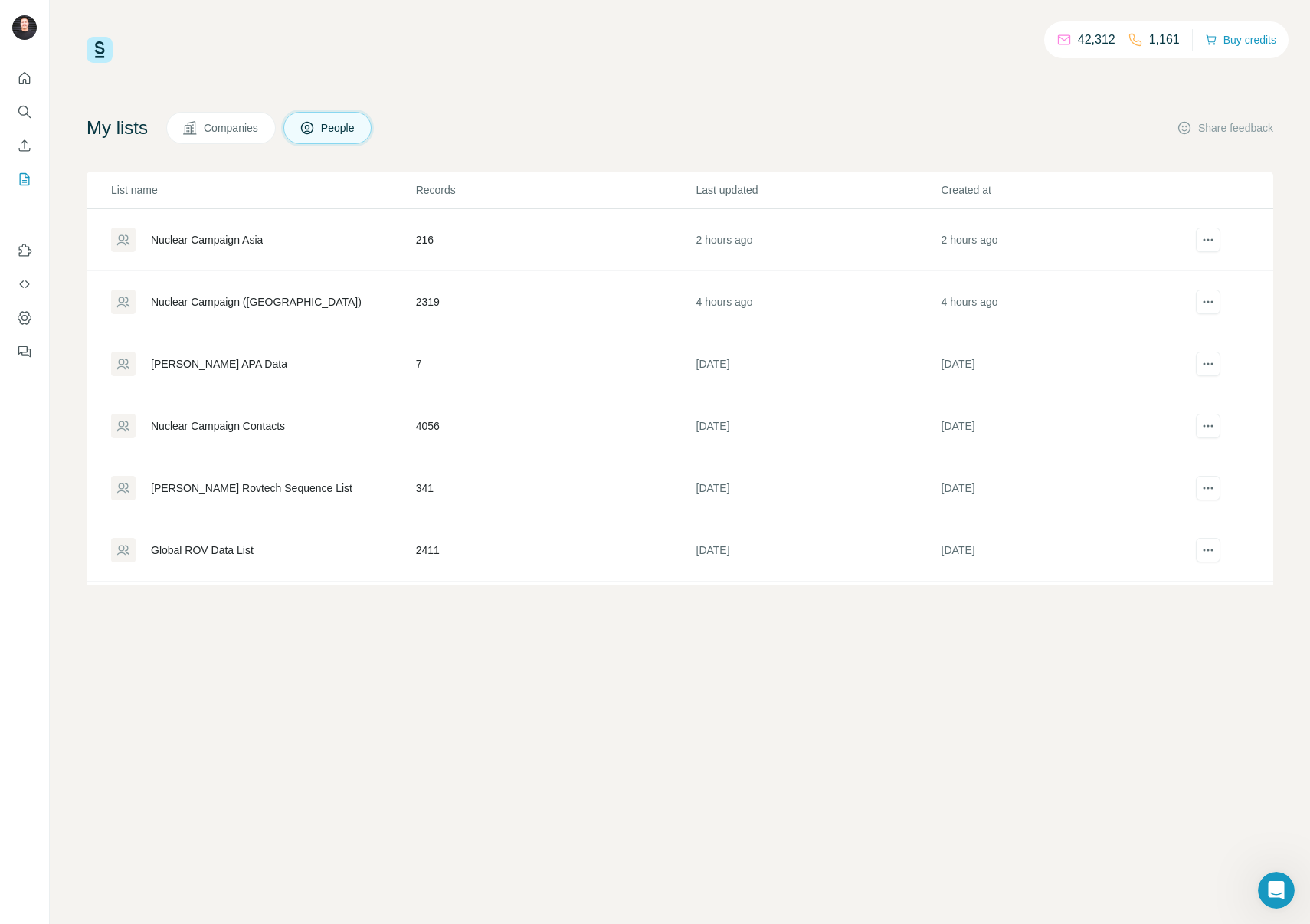
click at [245, 425] on div "Nuclear Campaign Contacts" at bounding box center [217, 426] width 134 height 15
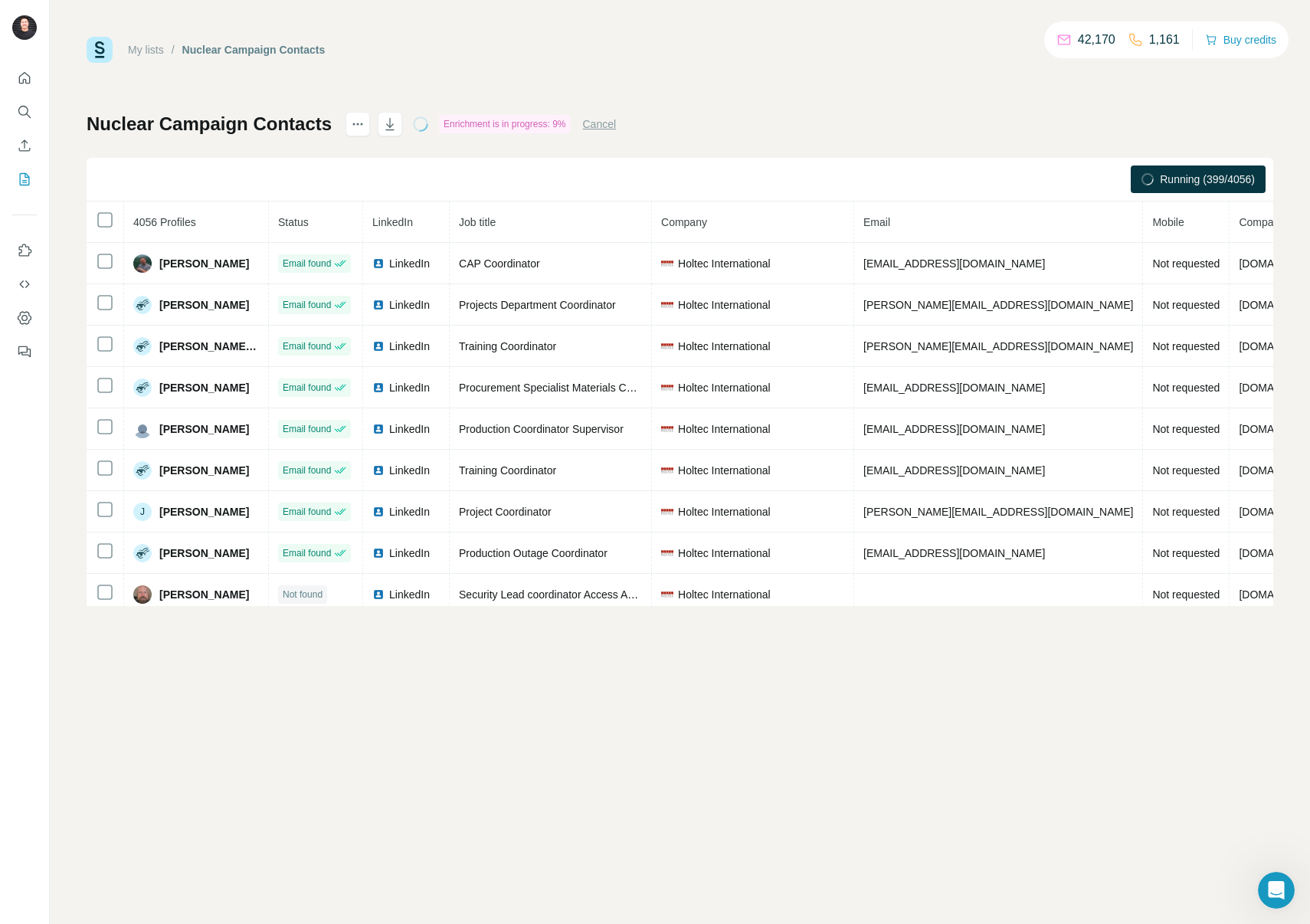
click at [621, 714] on div "My lists / Nuclear Campaign Contacts 42,170 1,161 Buy credits Nuclear Campaign …" at bounding box center [681, 462] width 1261 height 924
click at [713, 123] on div "Nuclear Campaign Contacts Enrichment is in progress: 52% Cancel Running (2126/4…" at bounding box center [680, 358] width 1187 height 494
